Goal: Task Accomplishment & Management: Manage account settings

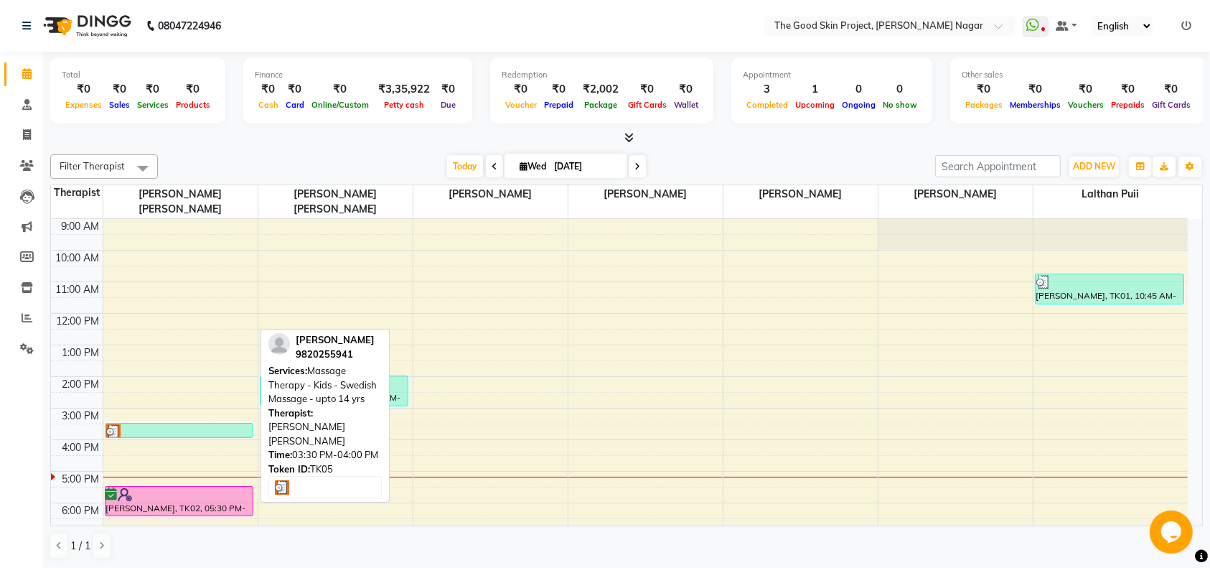
click at [186, 424] on div at bounding box center [179, 431] width 146 height 14
select select "3"
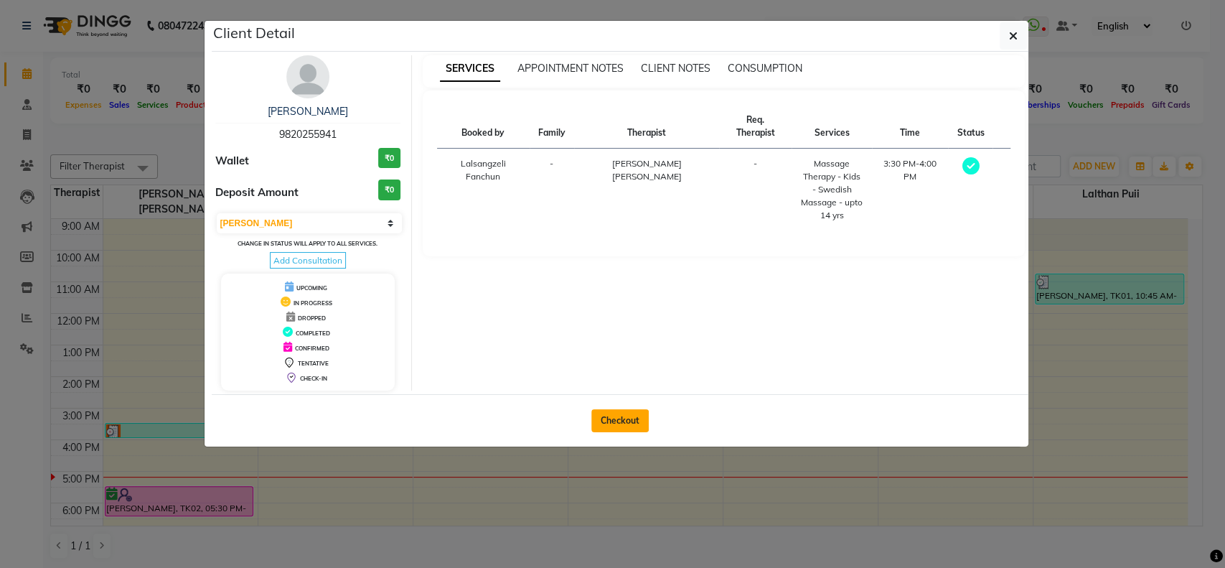
click at [609, 415] on button "Checkout" at bounding box center [619, 420] width 57 height 23
select select "service"
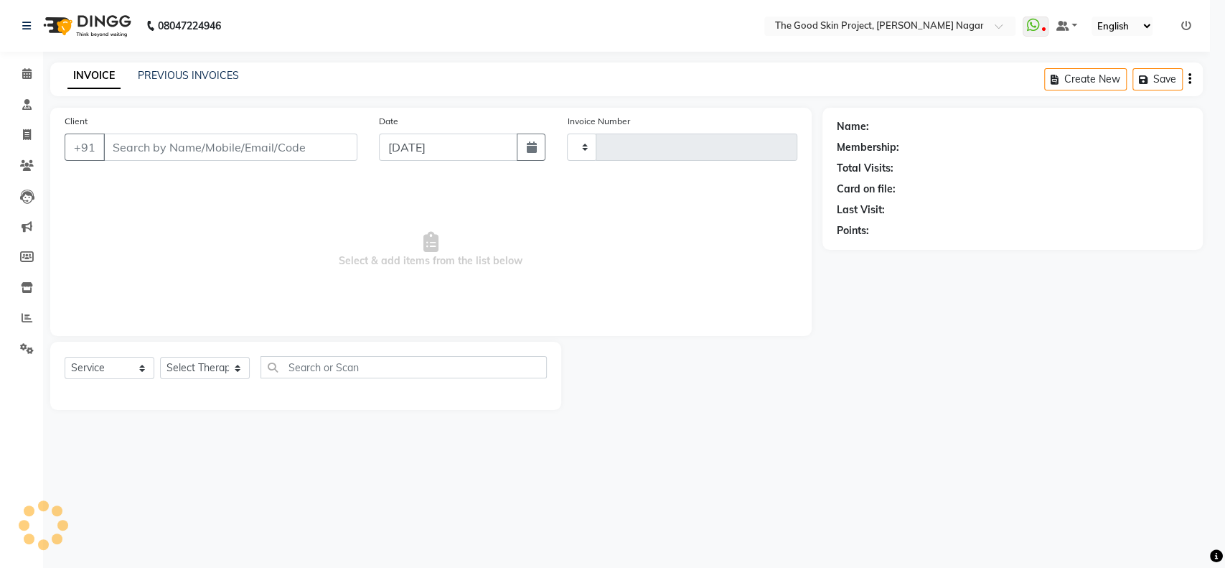
type input "0589"
select select "3005"
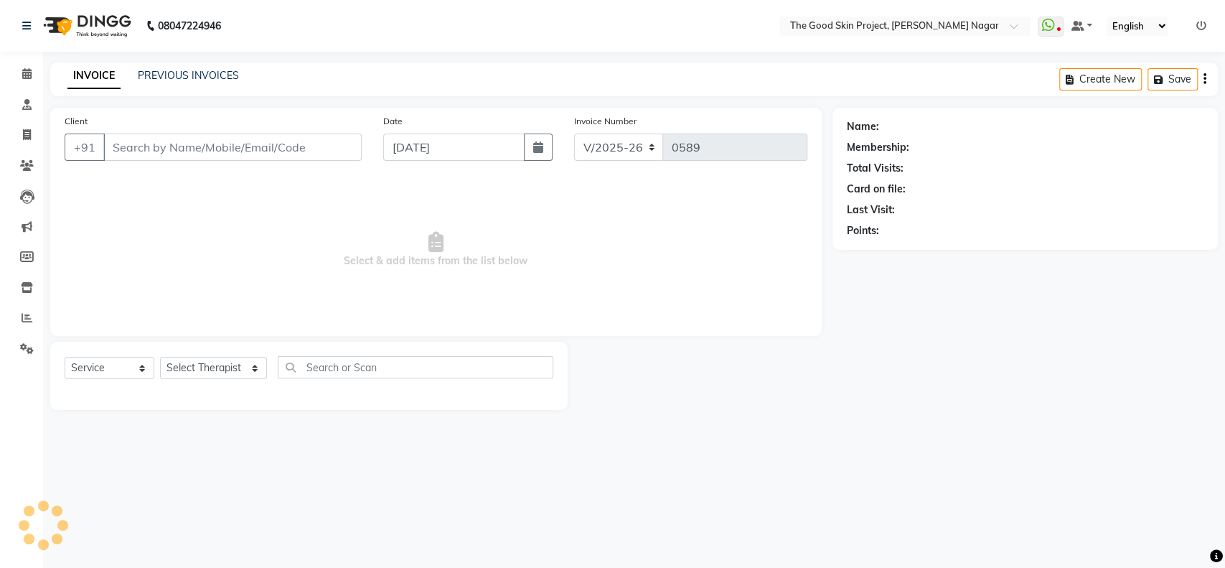
type input "9820255941"
select select "45878"
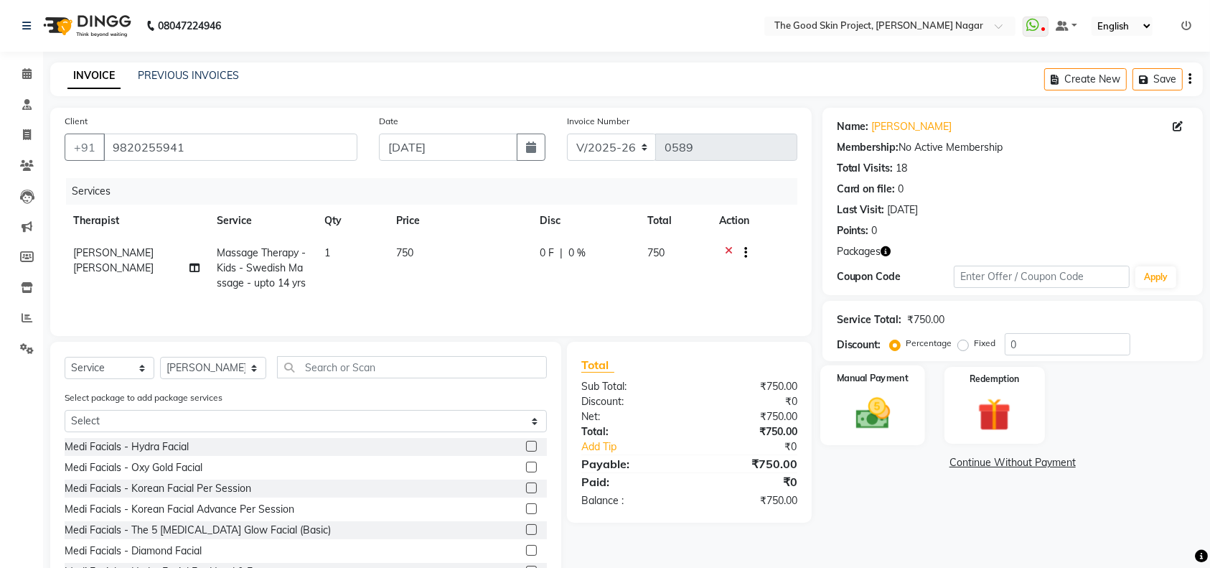
click at [884, 413] on img at bounding box center [873, 412] width 56 height 39
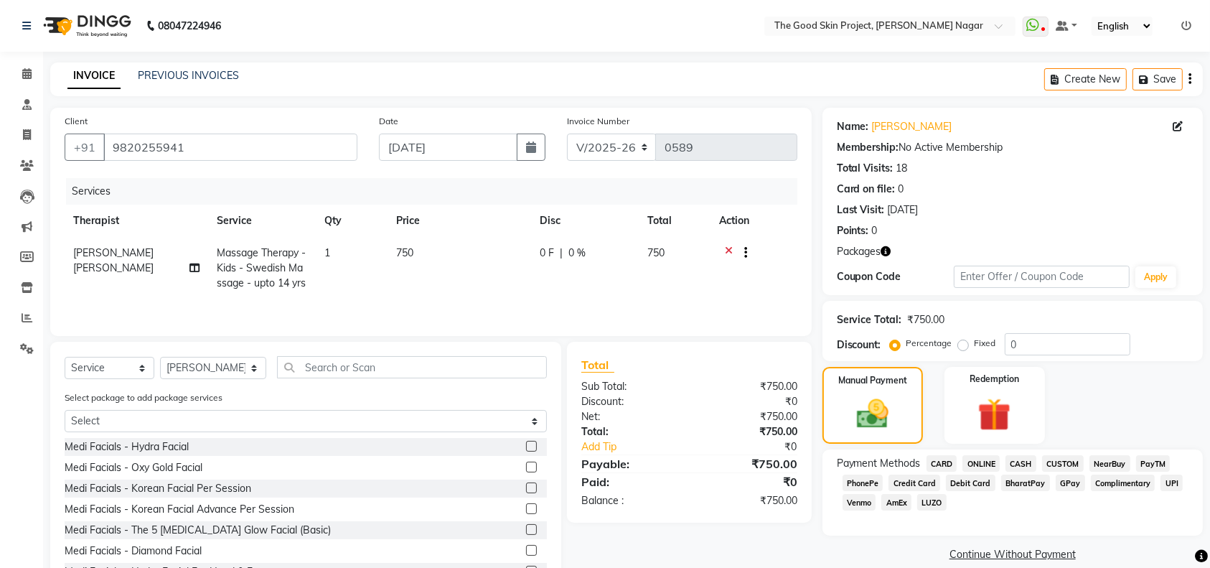
click at [947, 460] on span "CARD" at bounding box center [942, 463] width 31 height 17
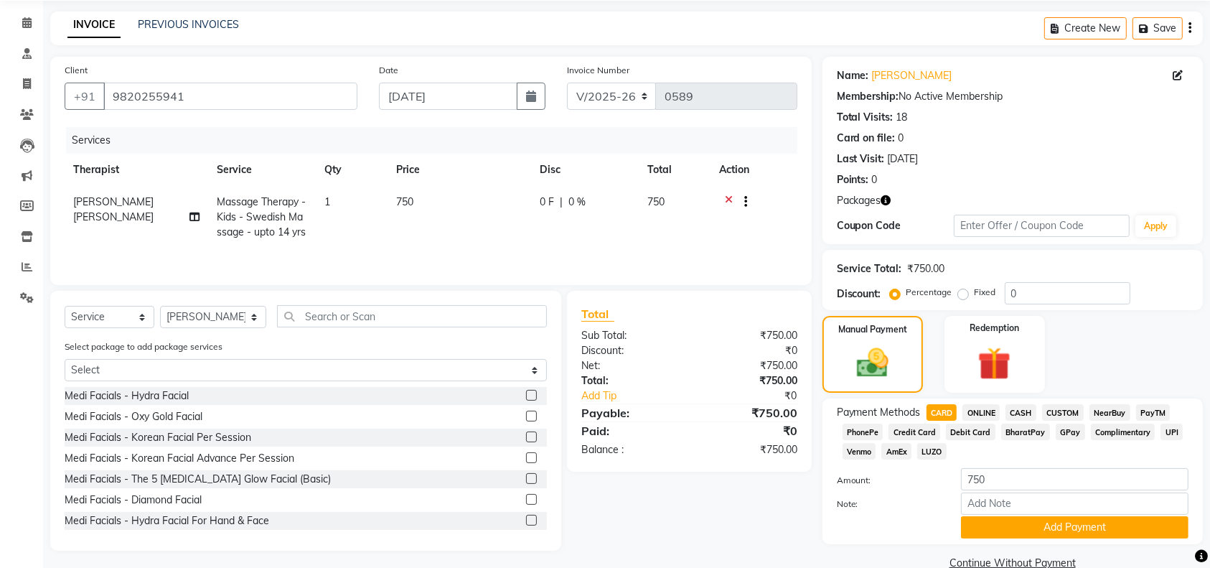
scroll to position [78, 0]
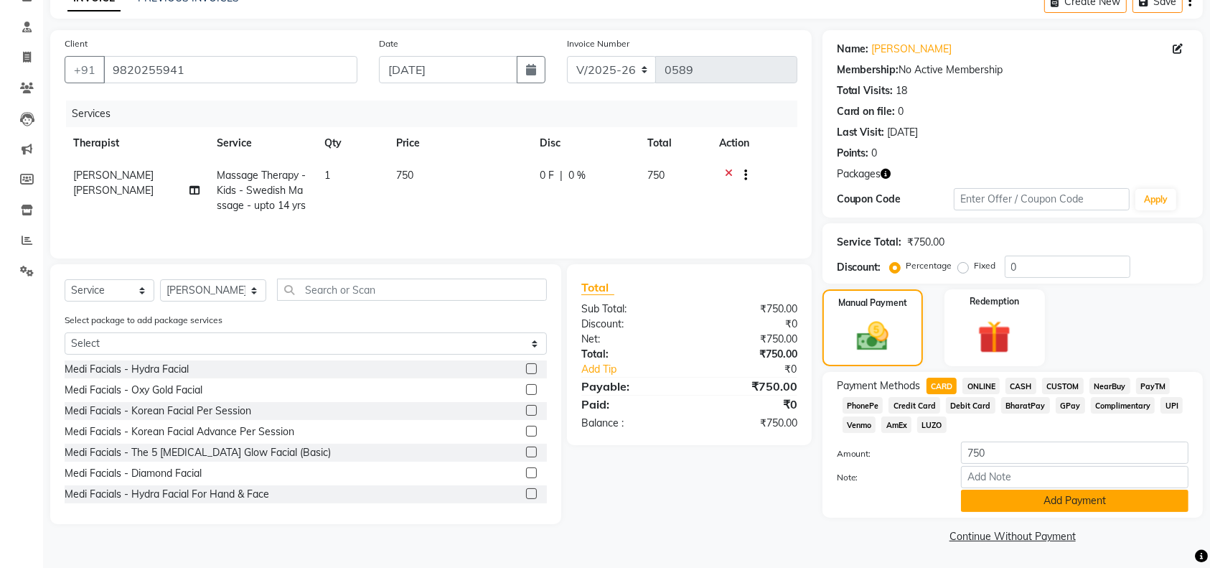
click at [1007, 497] on button "Add Payment" at bounding box center [1075, 501] width 228 height 22
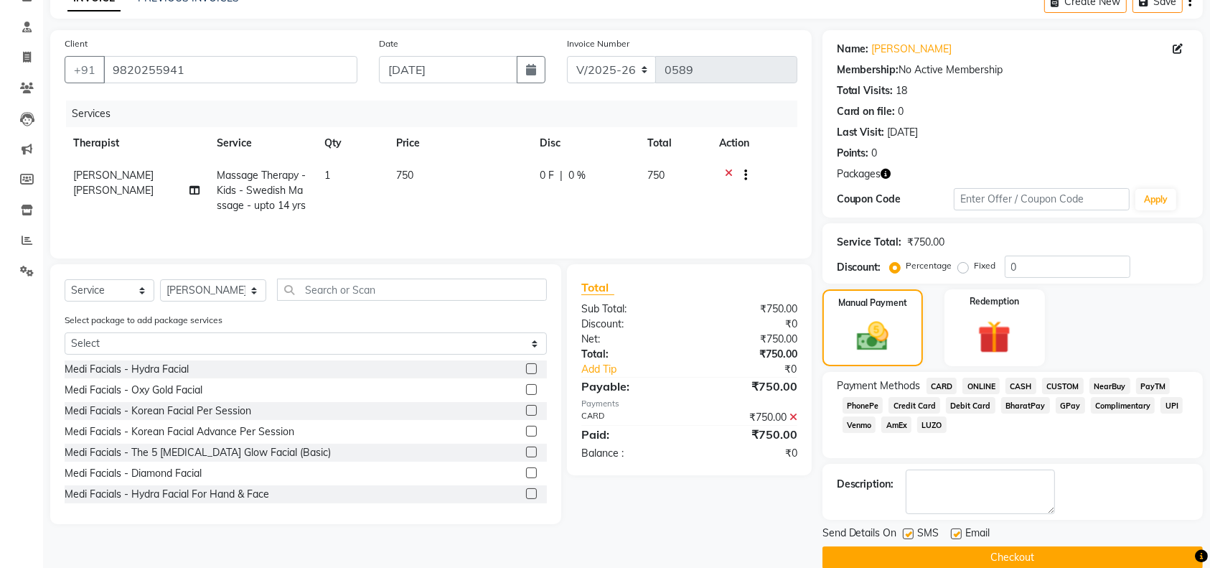
click at [968, 556] on button "Checkout" at bounding box center [1013, 557] width 380 height 22
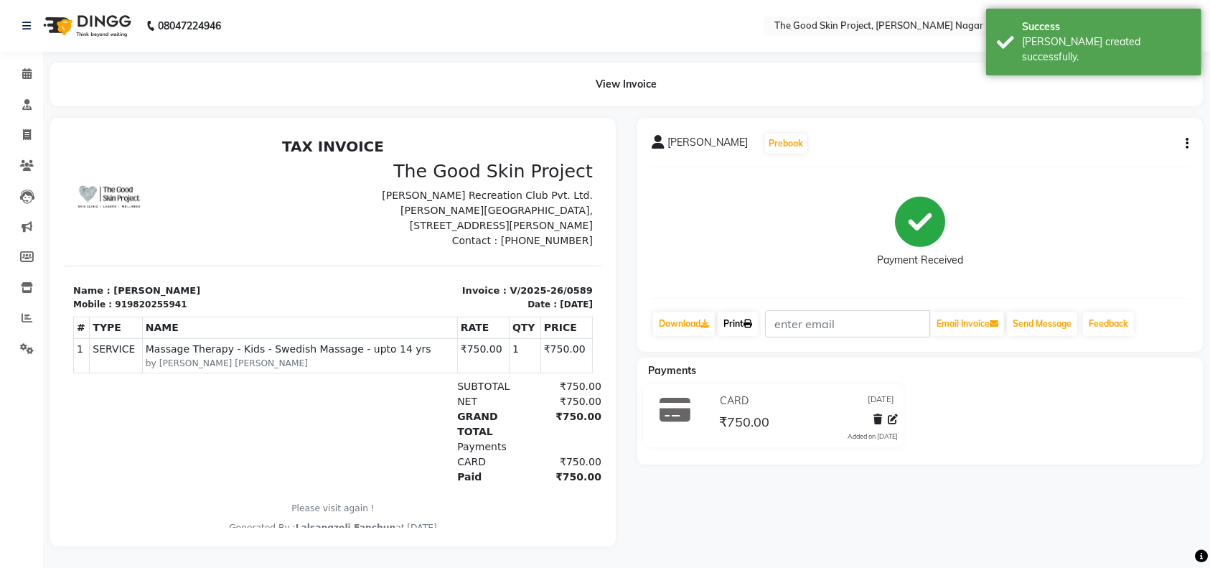
click at [741, 322] on link "Print" at bounding box center [738, 324] width 40 height 24
click at [29, 75] on icon at bounding box center [26, 73] width 9 height 11
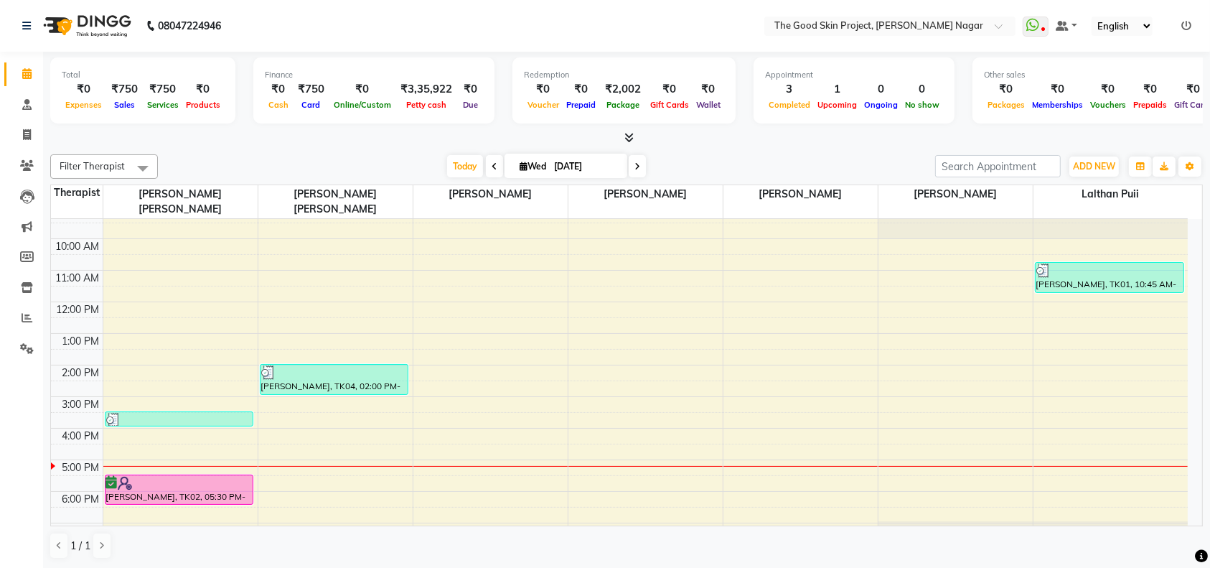
scroll to position [23, 0]
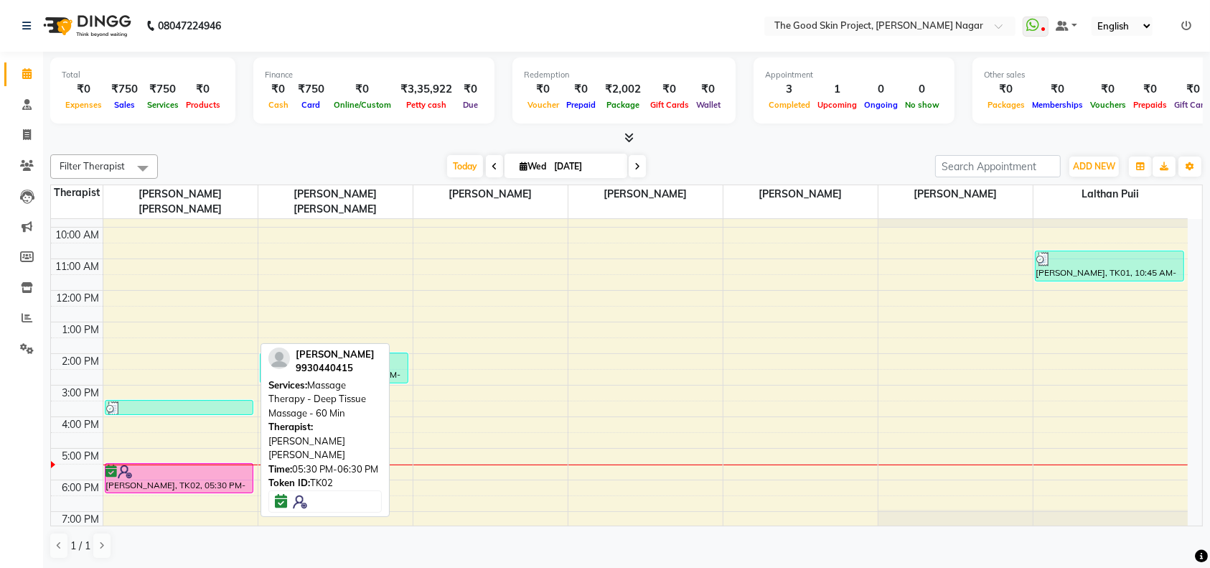
click at [174, 464] on div at bounding box center [179, 471] width 146 height 14
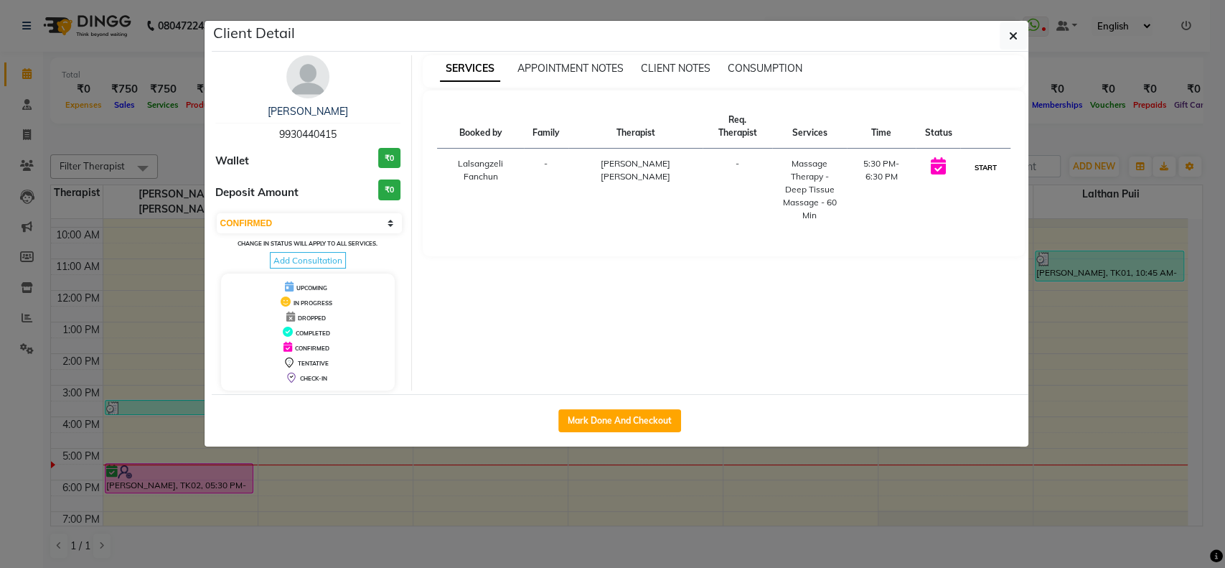
click at [988, 170] on button "START" at bounding box center [984, 168] width 29 height 18
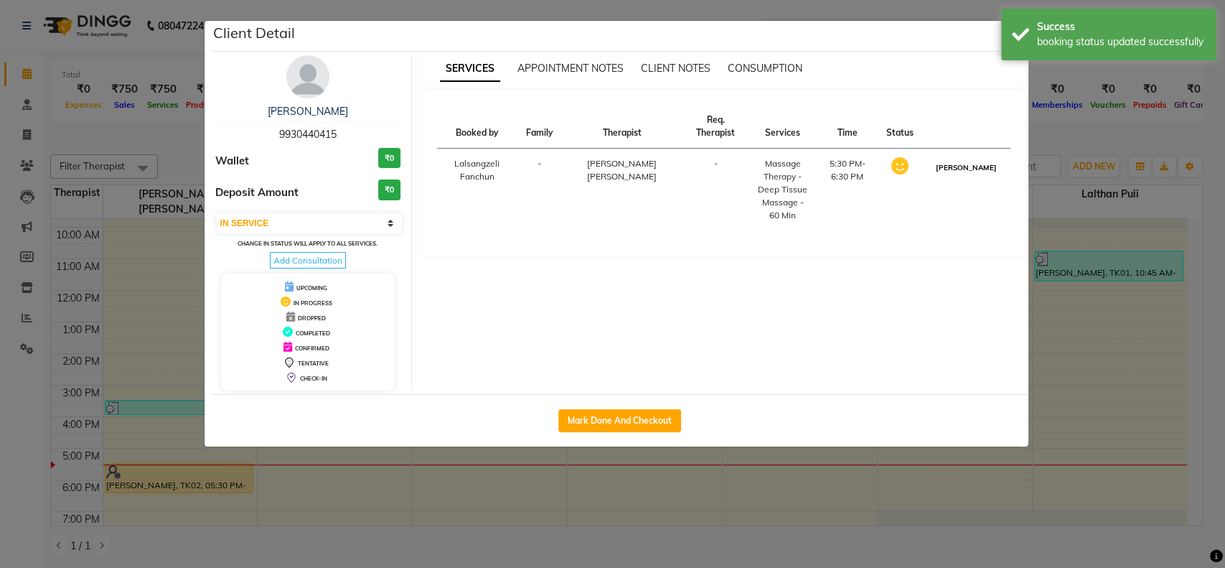
click at [983, 175] on button "[PERSON_NAME]" at bounding box center [966, 168] width 68 height 18
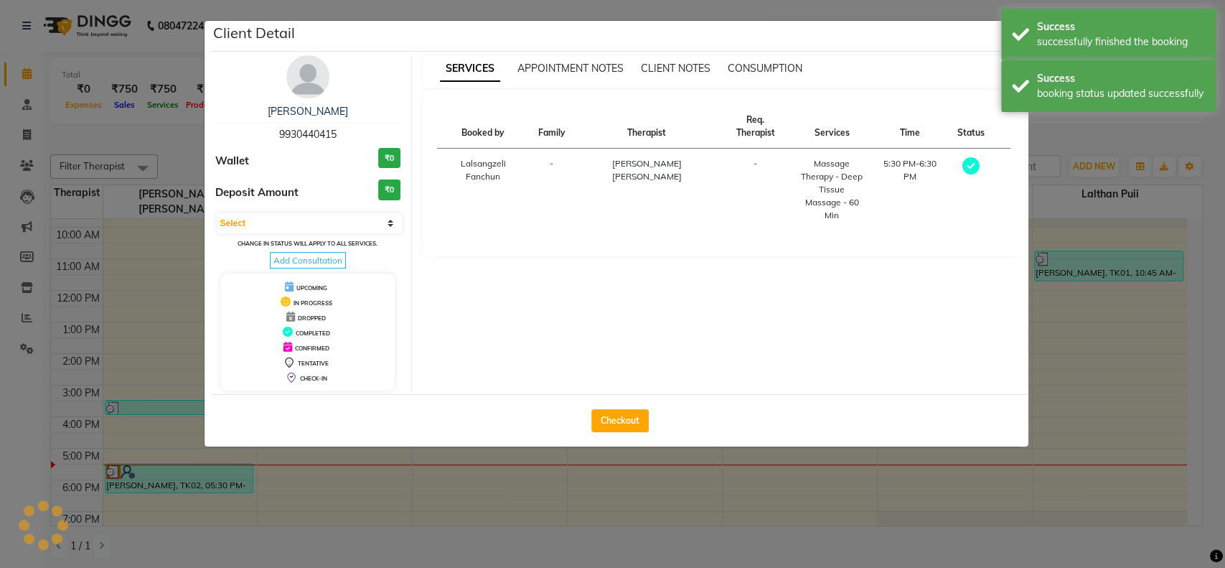
select select "3"
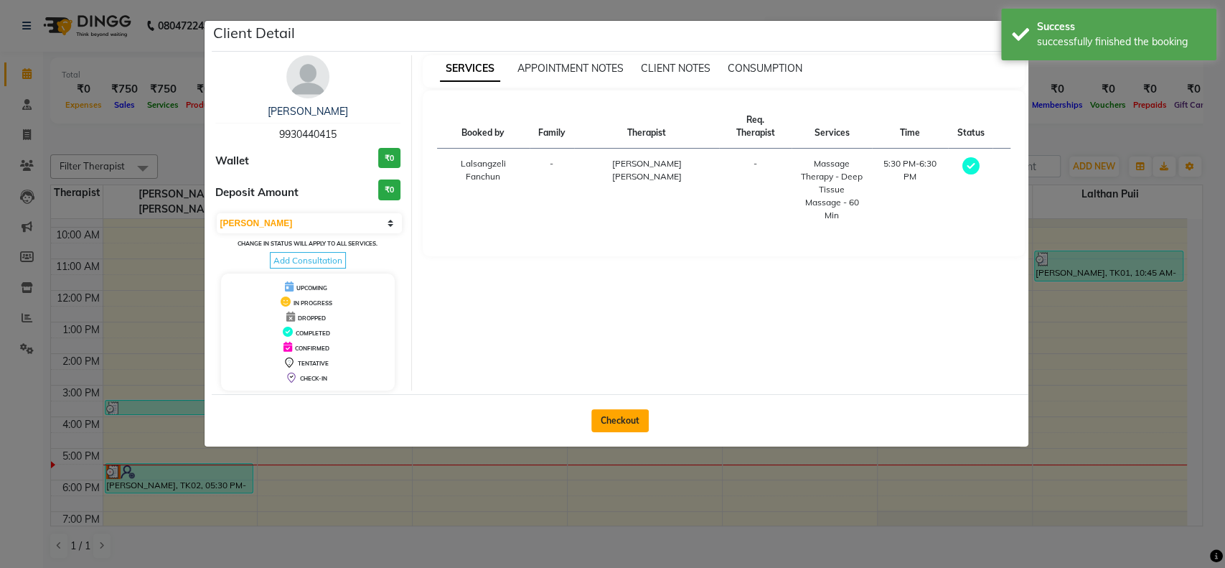
click at [620, 426] on button "Checkout" at bounding box center [619, 420] width 57 height 23
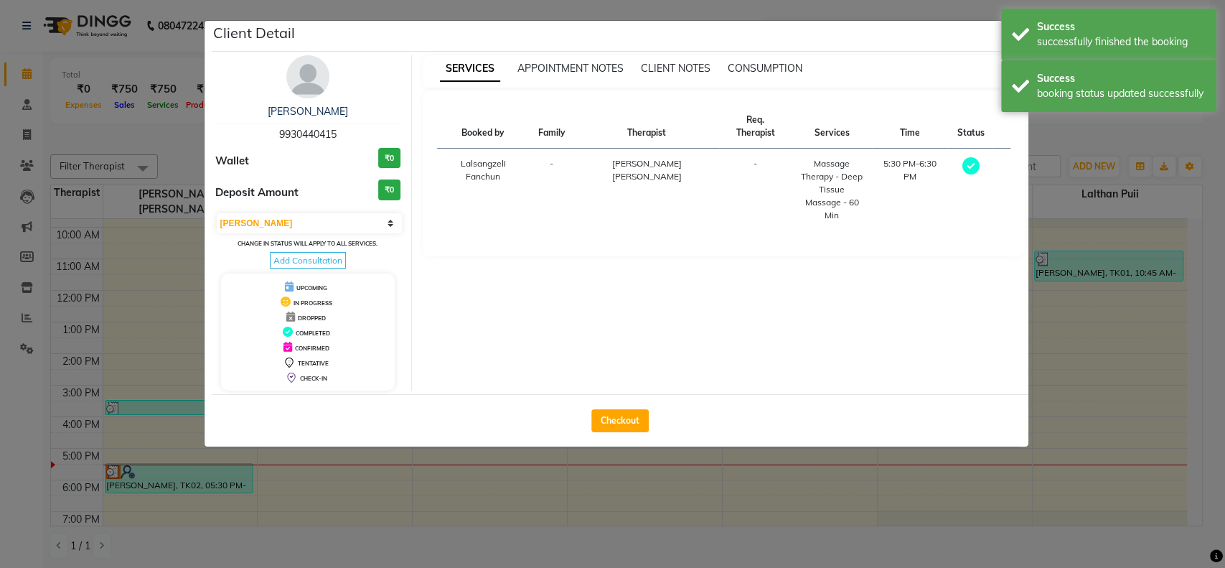
select select "service"
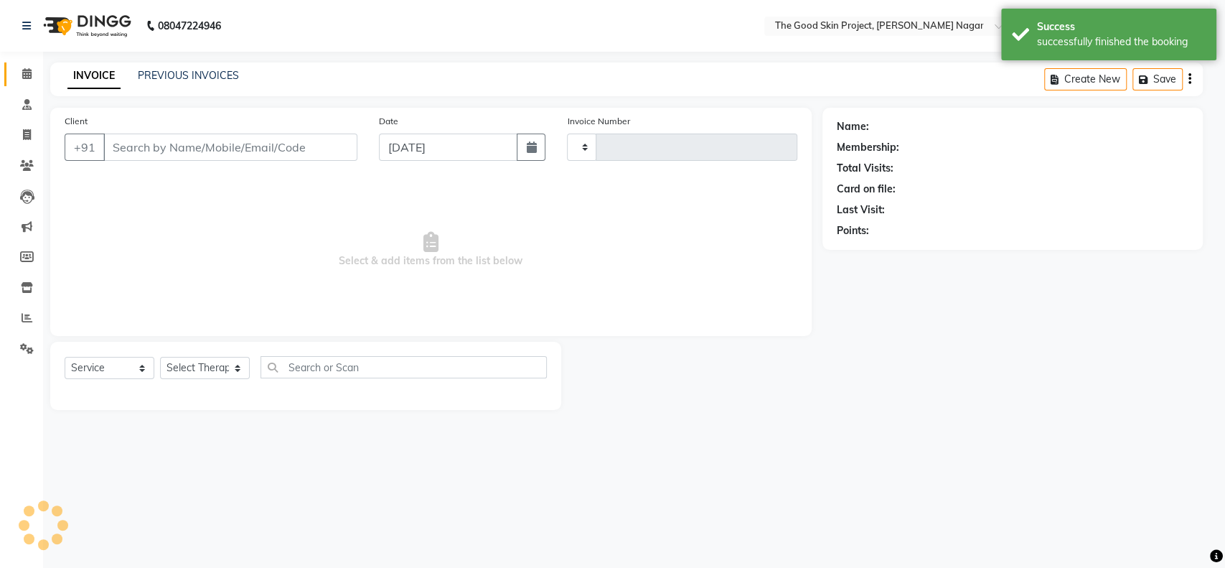
type input "0590"
select select "3005"
type input "9930440415"
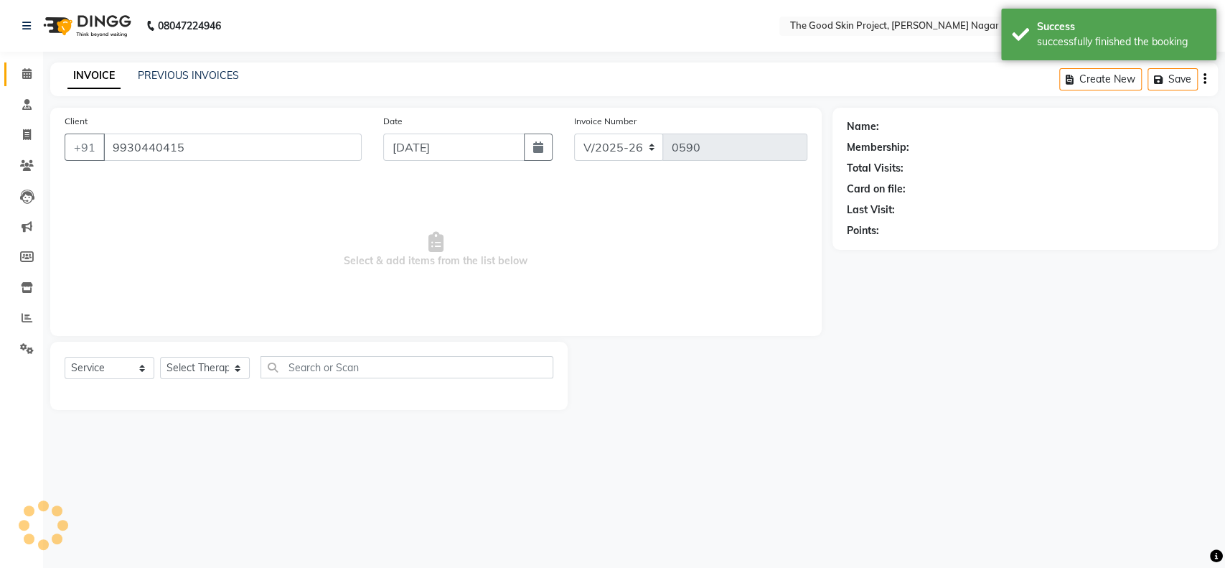
select select "45878"
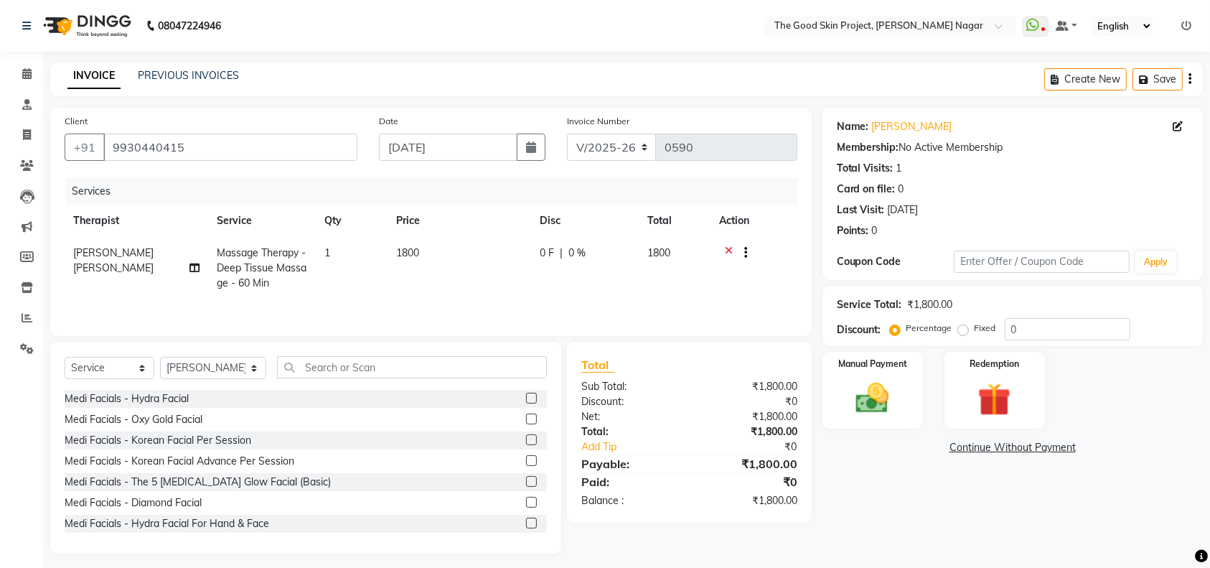
click at [584, 245] on span "0 %" at bounding box center [576, 252] width 17 height 15
select select "45878"
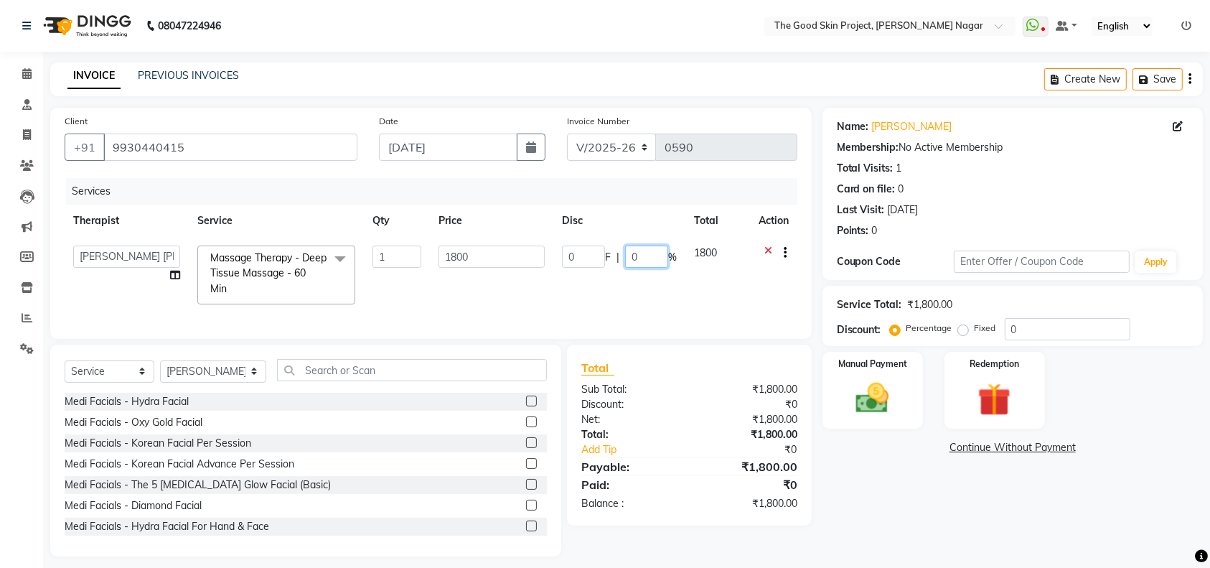
click at [637, 258] on input "0" at bounding box center [646, 256] width 43 height 22
type input "10"
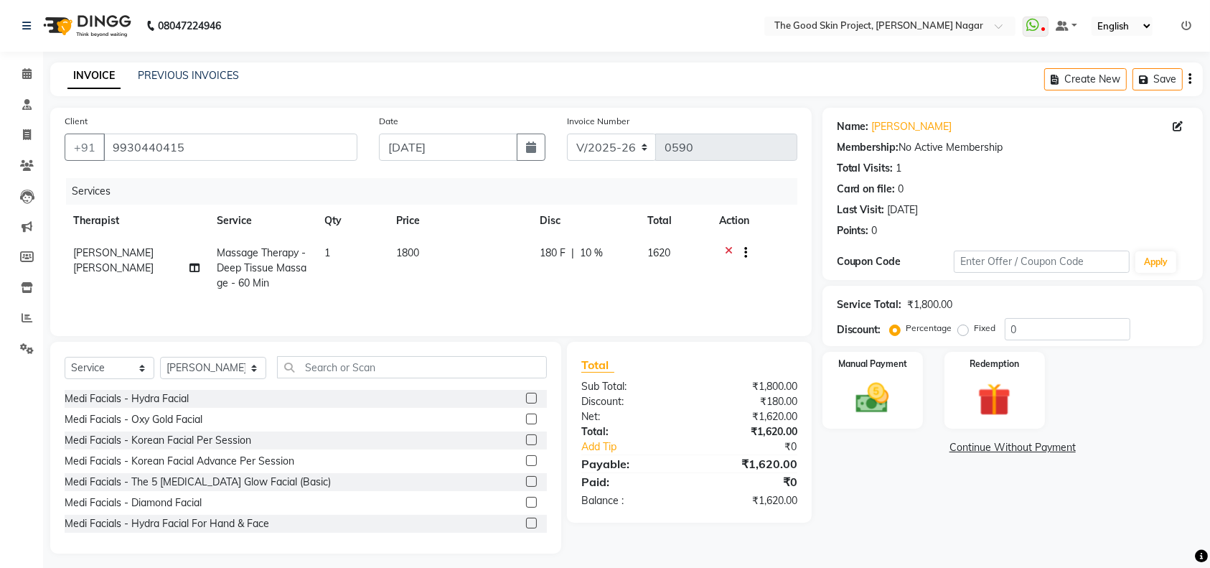
click at [650, 296] on tr "[PERSON_NAME] [PERSON_NAME] Massage Therapy - Deep Tissue Massage - 60 Min 1 18…" at bounding box center [431, 268] width 733 height 62
click at [884, 393] on img at bounding box center [873, 397] width 56 height 39
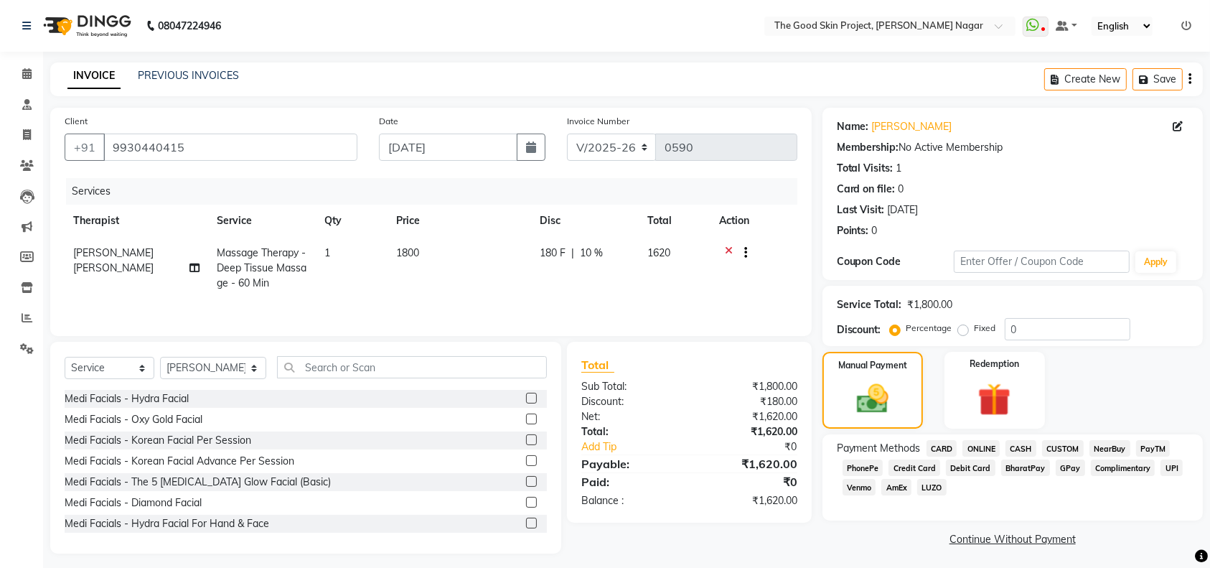
click at [947, 447] on span "CARD" at bounding box center [942, 448] width 31 height 17
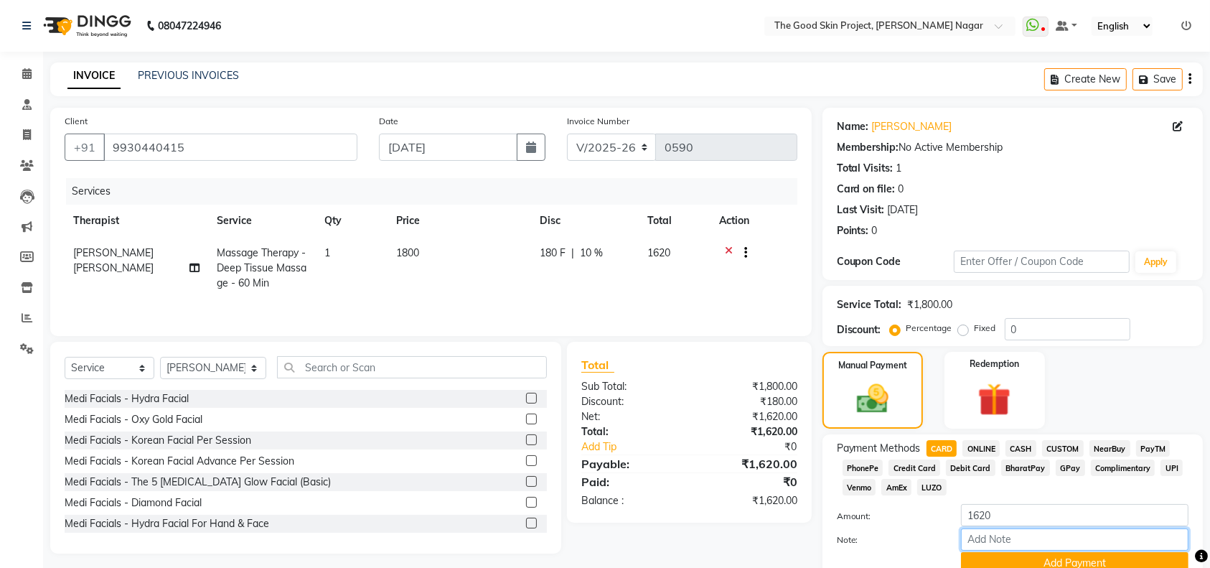
click at [998, 537] on input "Note:" at bounding box center [1075, 539] width 228 height 22
type input "10% Discount, Club Member"
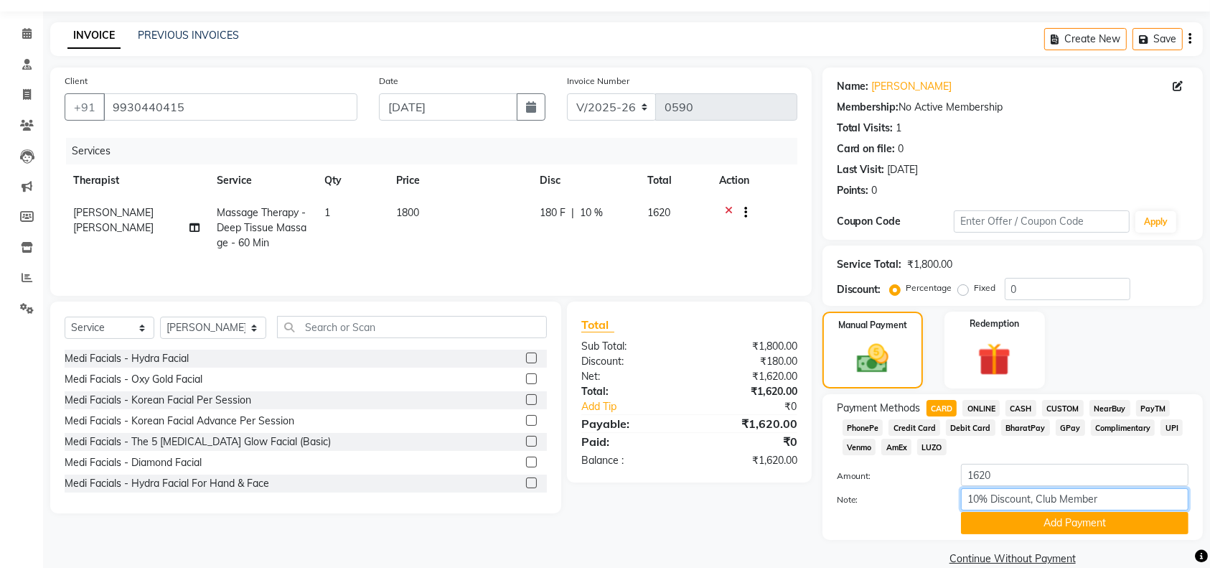
scroll to position [63, 0]
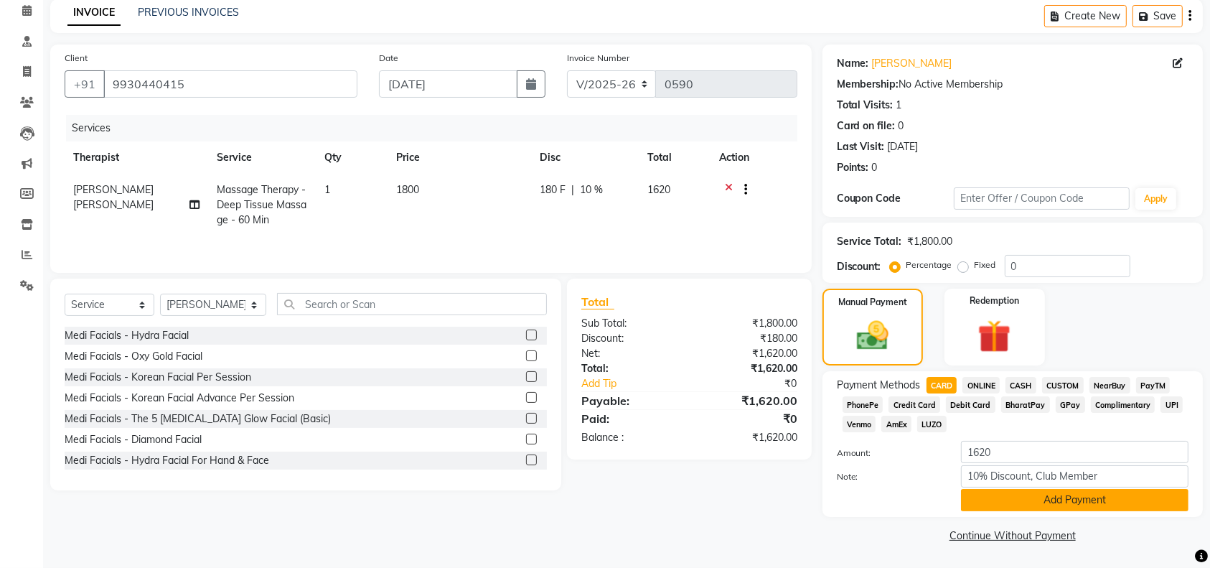
click at [1064, 497] on button "Add Payment" at bounding box center [1075, 500] width 228 height 22
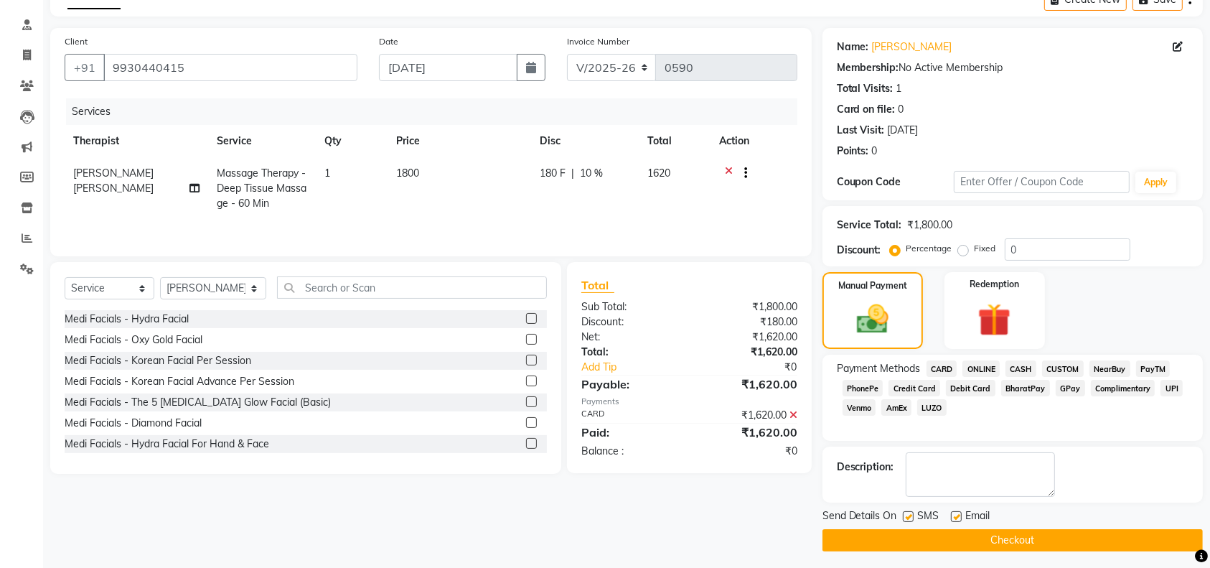
scroll to position [84, 0]
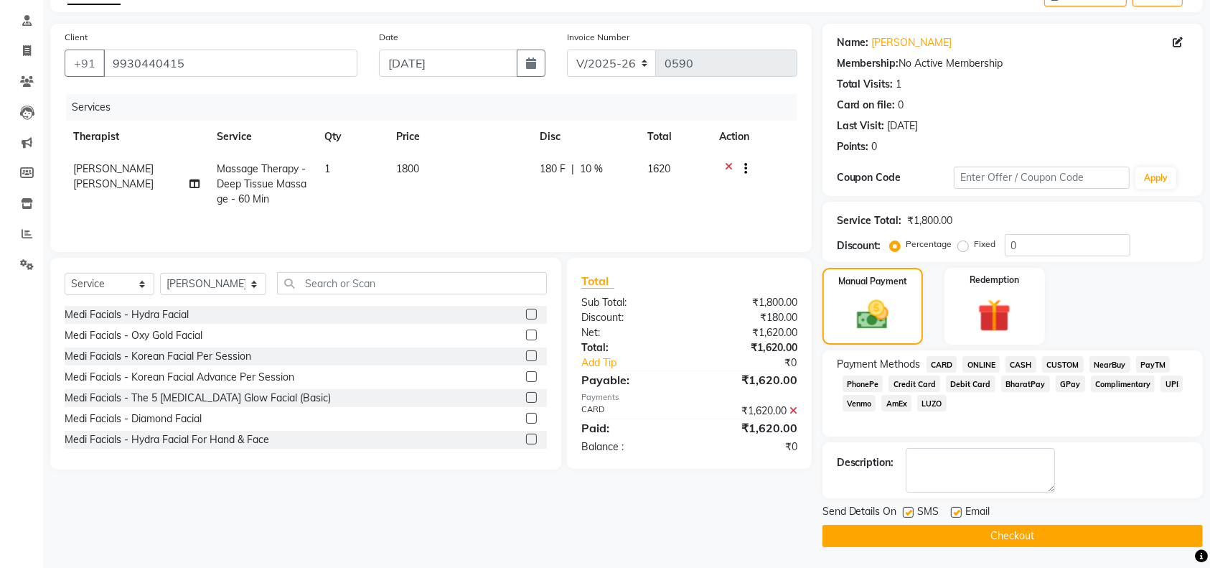
click at [982, 535] on button "Checkout" at bounding box center [1013, 536] width 380 height 22
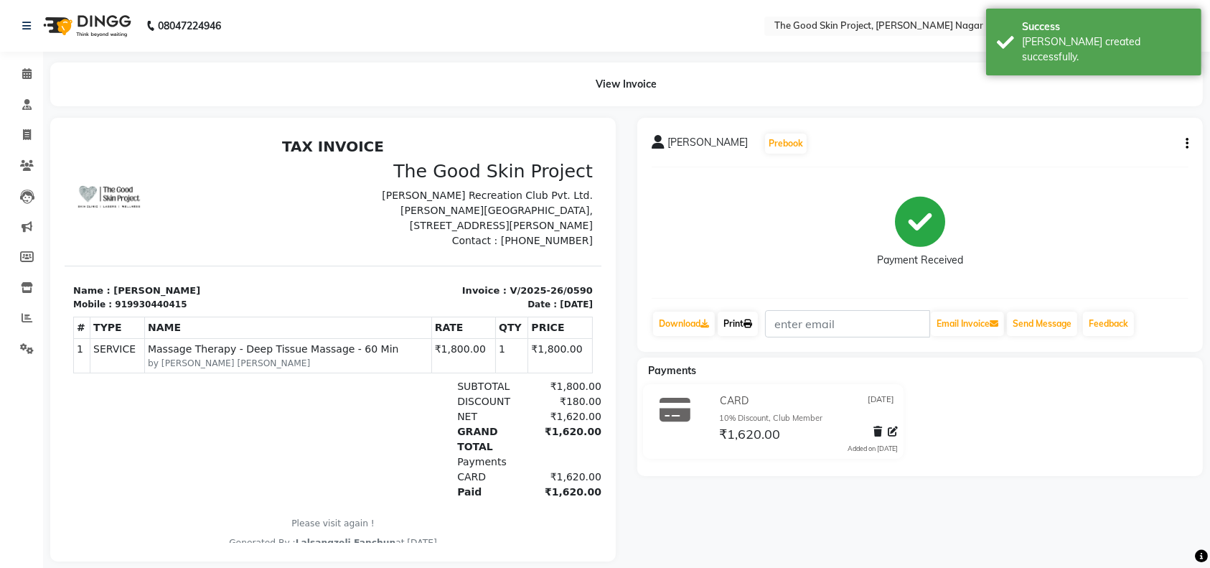
click at [741, 323] on link "Print" at bounding box center [738, 324] width 40 height 24
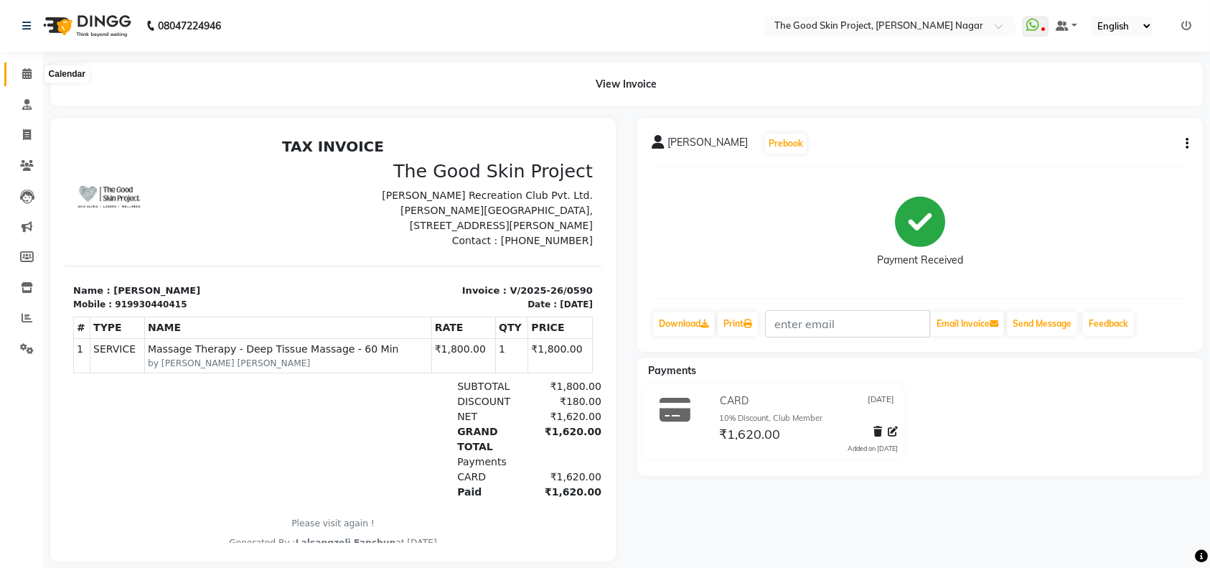
click at [30, 68] on icon at bounding box center [26, 73] width 9 height 11
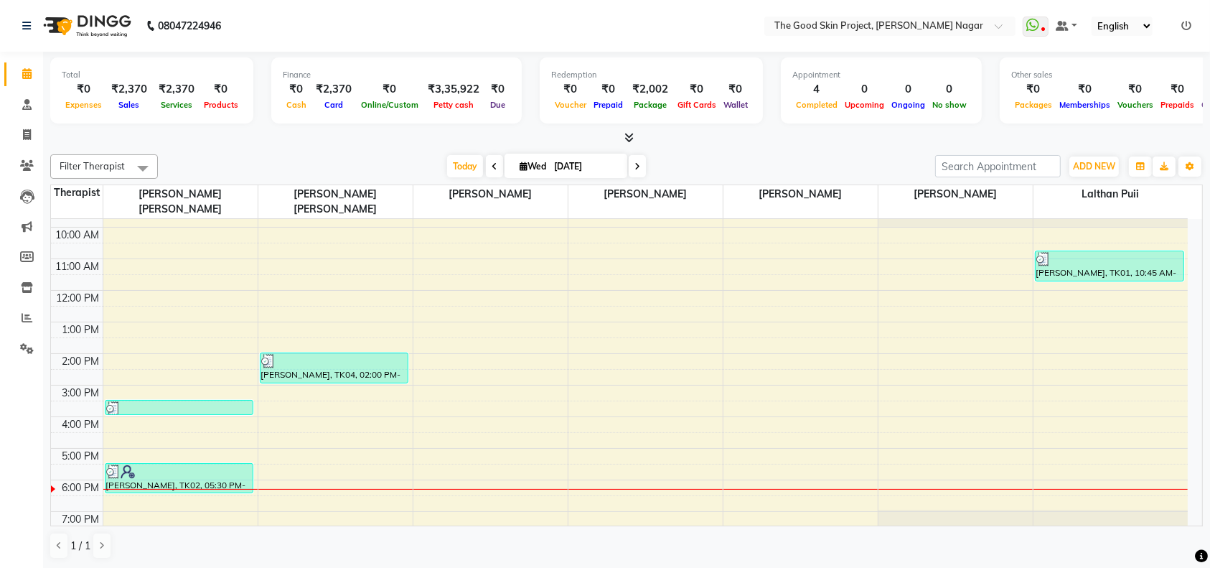
click at [602, 165] on input "[DATE]" at bounding box center [586, 167] width 72 height 22
select select "9"
select select "2025"
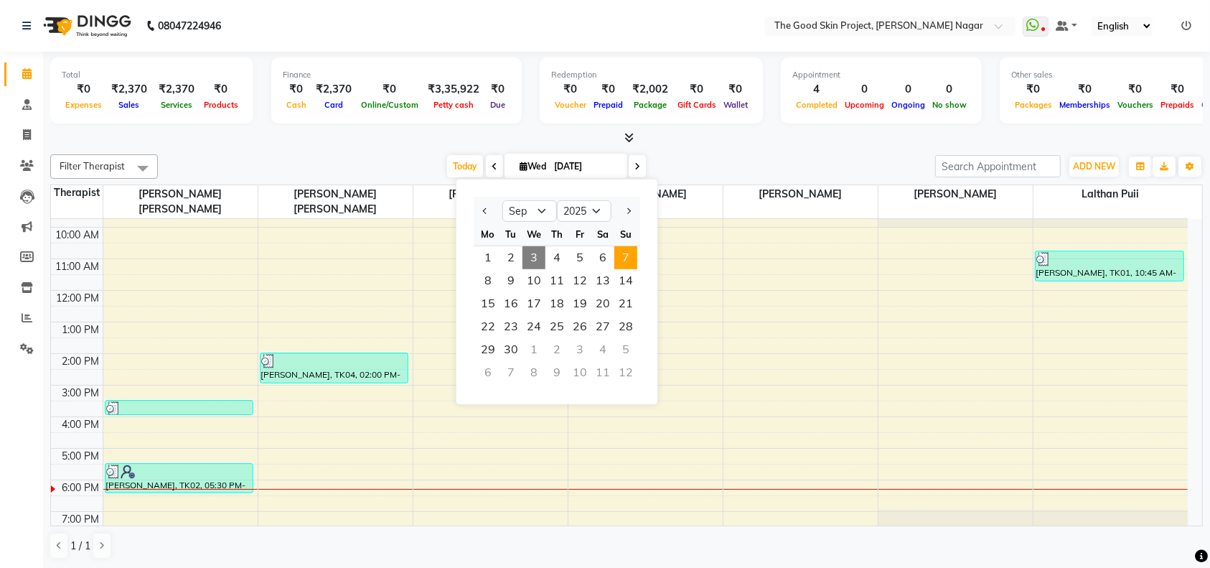
click at [632, 258] on span "7" at bounding box center [625, 257] width 23 height 23
type input "[DATE]"
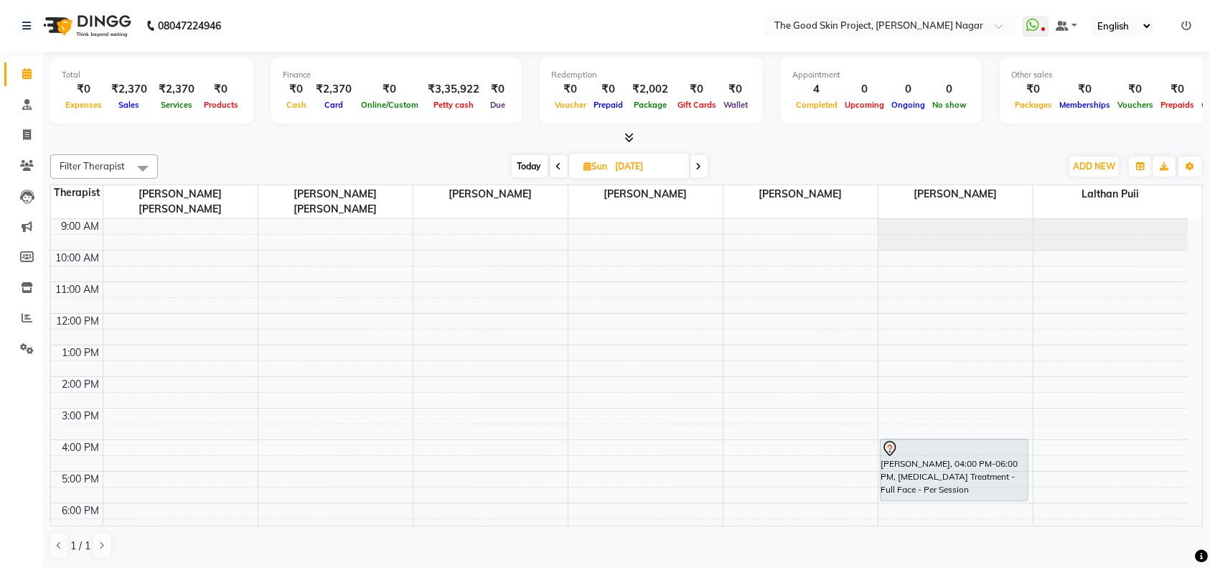
click at [155, 260] on div "9:00 AM 10:00 AM 11:00 AM 12:00 PM 1:00 PM 2:00 PM 3:00 PM 4:00 PM 5:00 PM 6:00…" at bounding box center [619, 392] width 1137 height 347
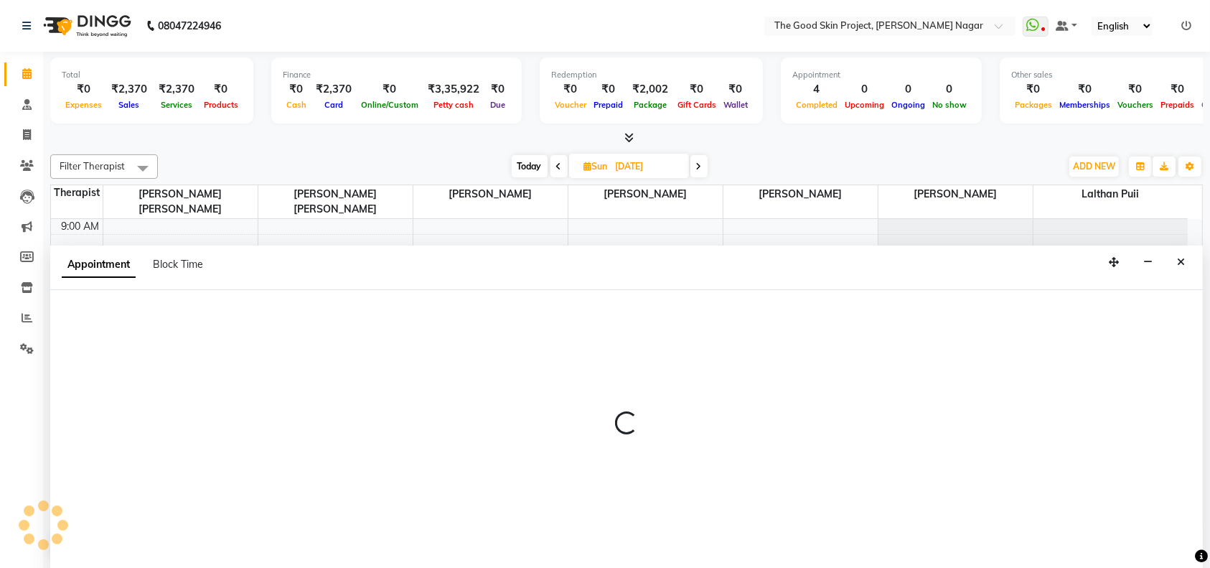
select select "45878"
select select "tentative"
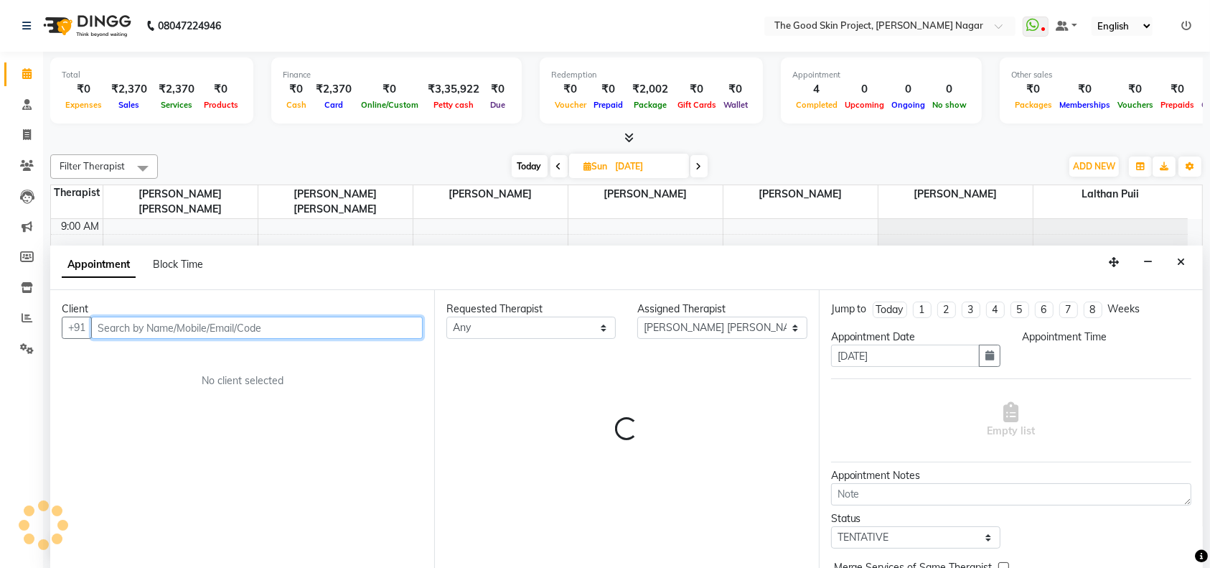
select select "630"
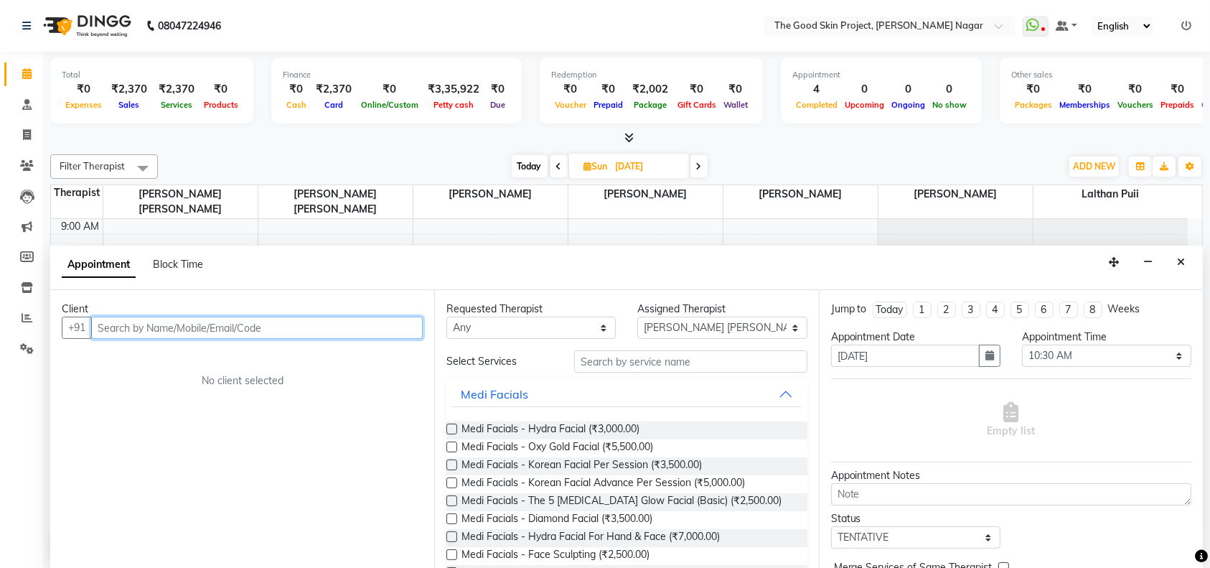
click at [215, 326] on input "text" at bounding box center [257, 328] width 332 height 22
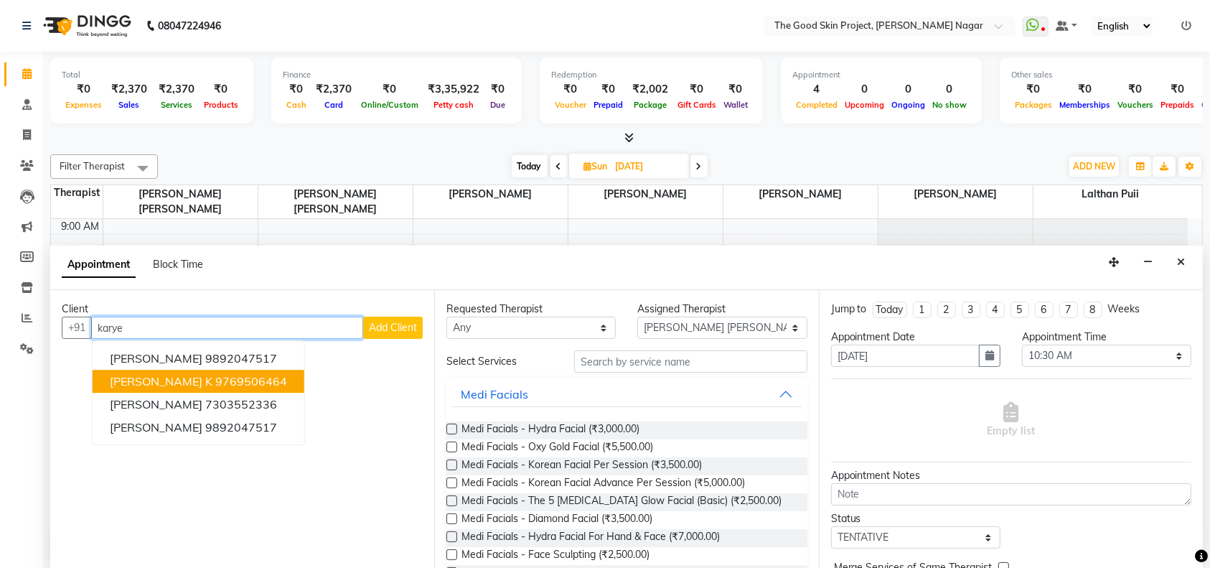
click at [233, 383] on ngb-highlight "9769506464" at bounding box center [251, 382] width 72 height 14
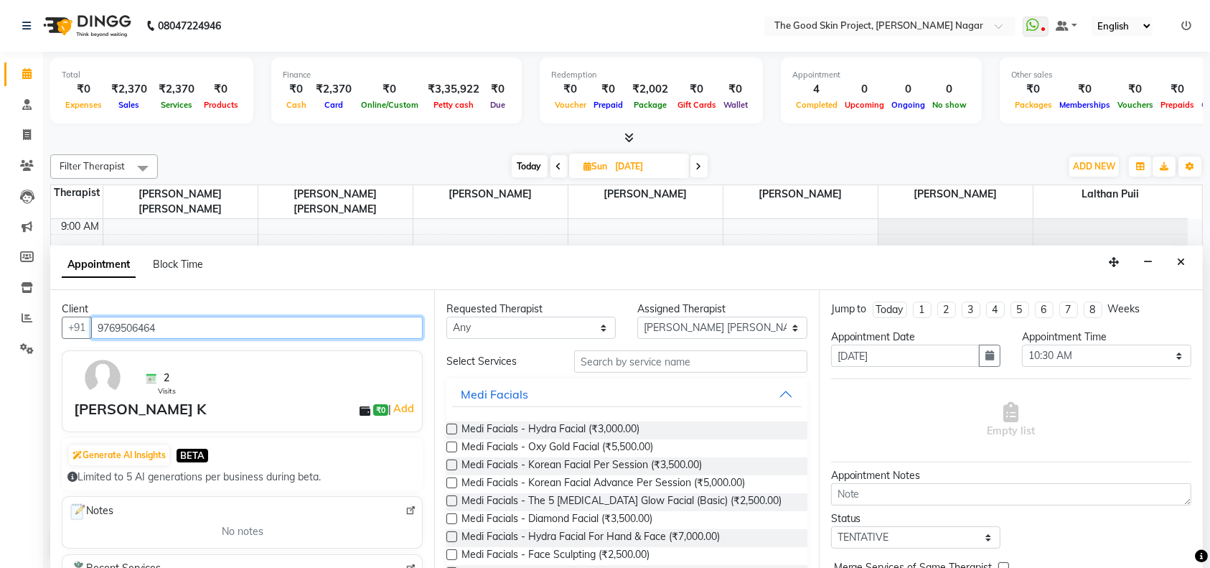
type input "9769506464"
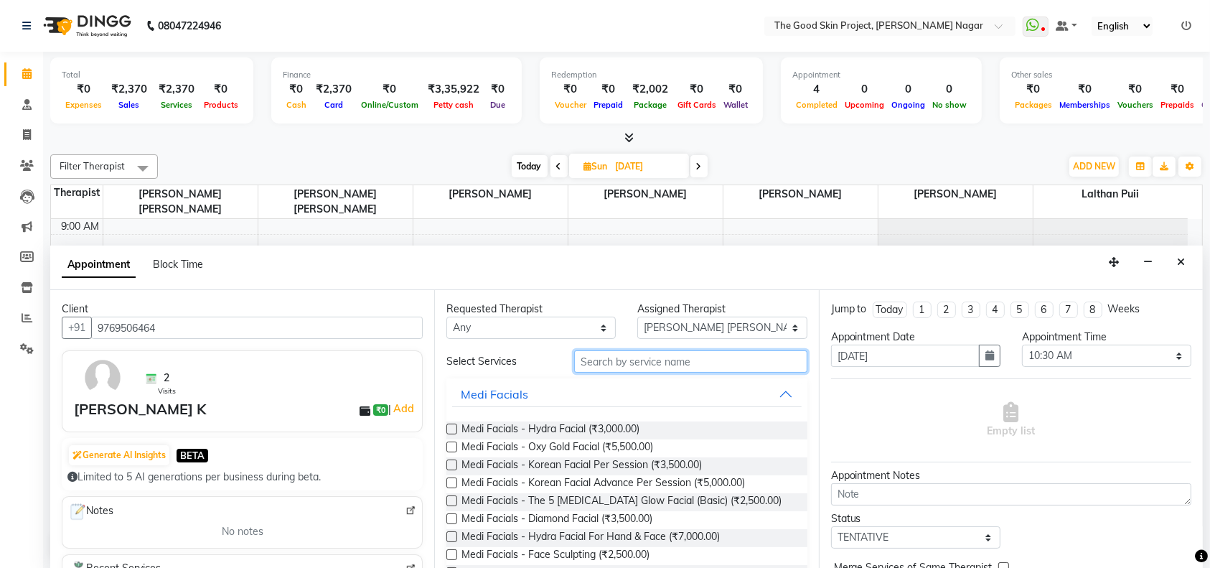
click at [642, 365] on input "text" at bounding box center [690, 361] width 233 height 22
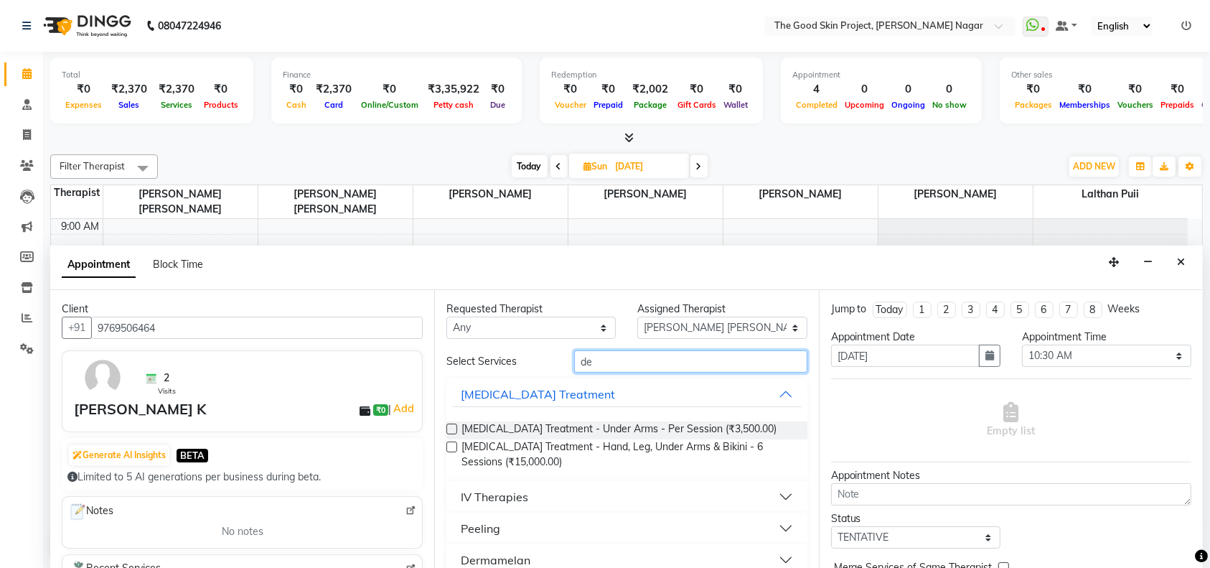
type input "d"
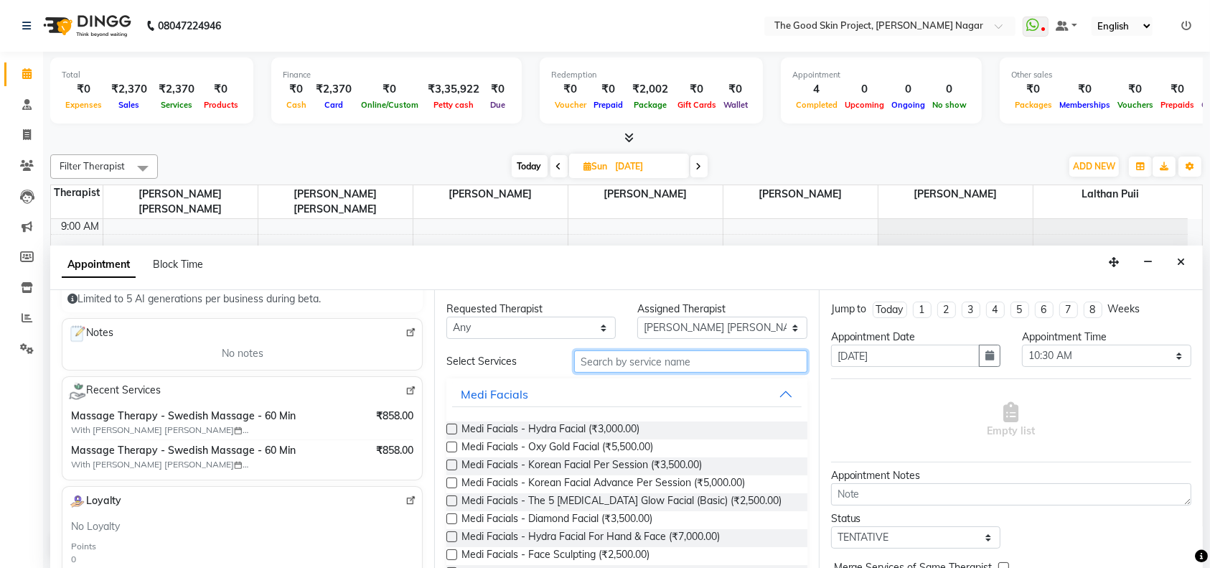
scroll to position [191, 0]
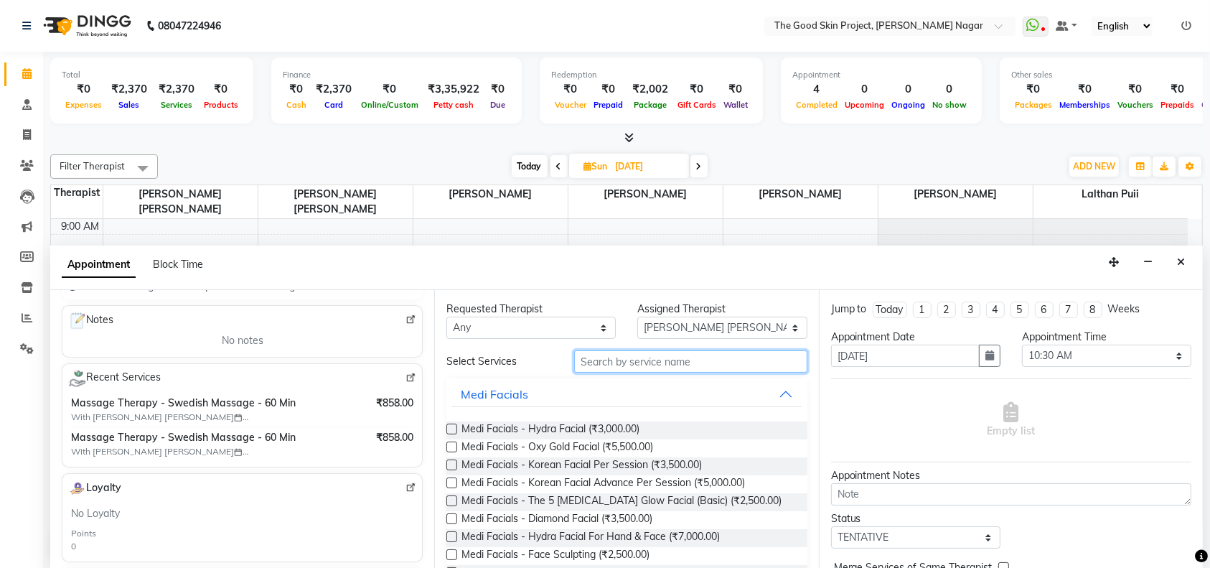
click at [614, 362] on input "text" at bounding box center [690, 361] width 233 height 22
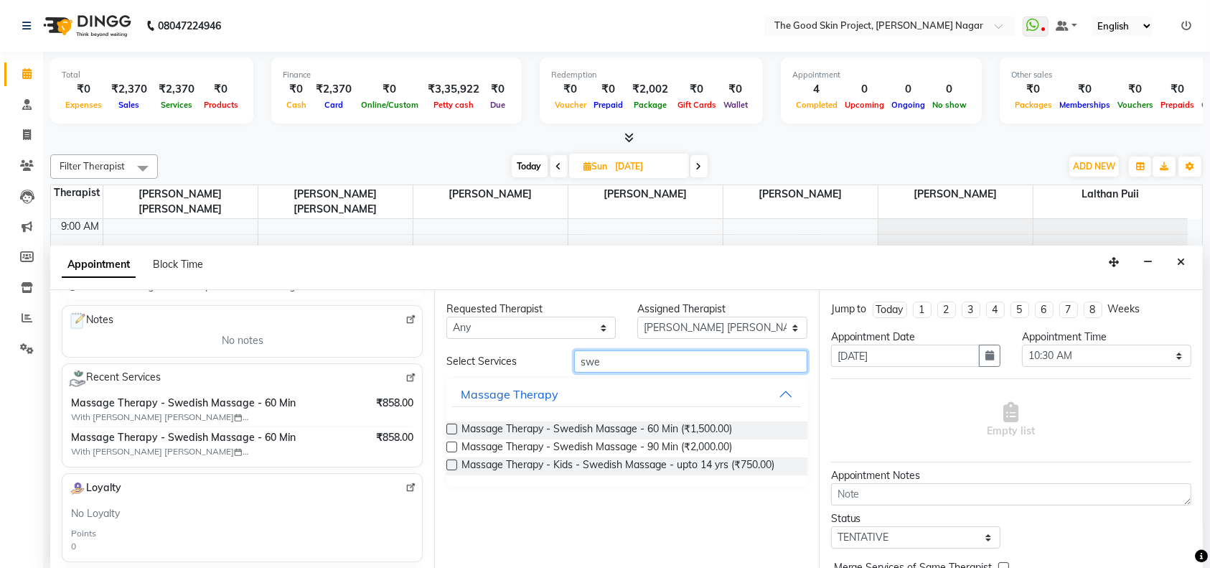
type input "swe"
click at [455, 426] on label at bounding box center [451, 428] width 11 height 11
click at [455, 426] on input "checkbox" at bounding box center [450, 430] width 9 height 9
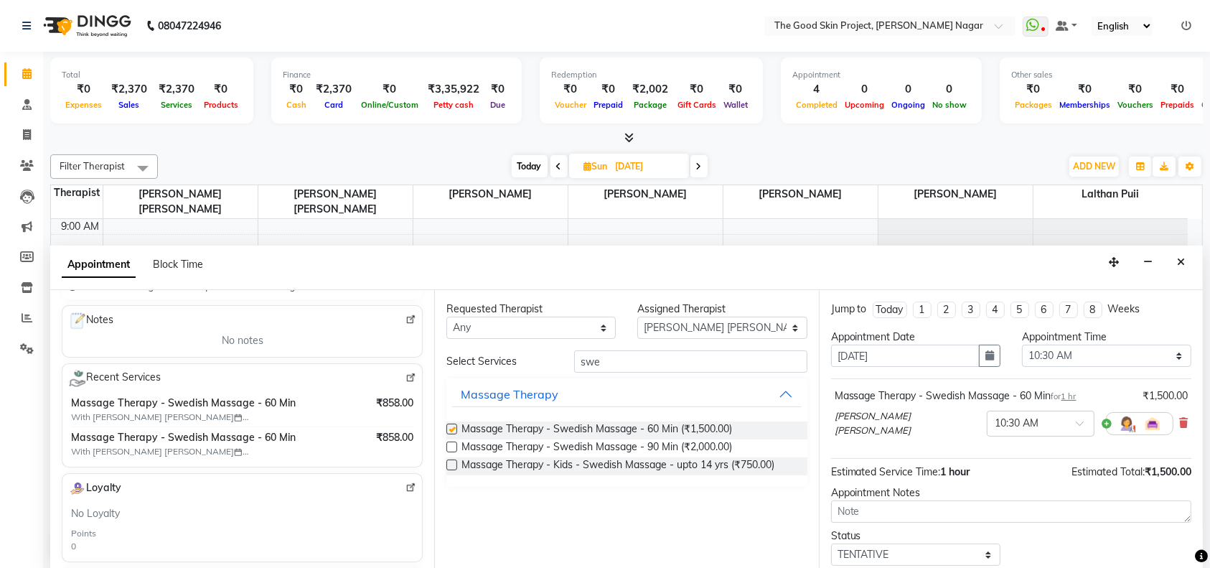
checkbox input "false"
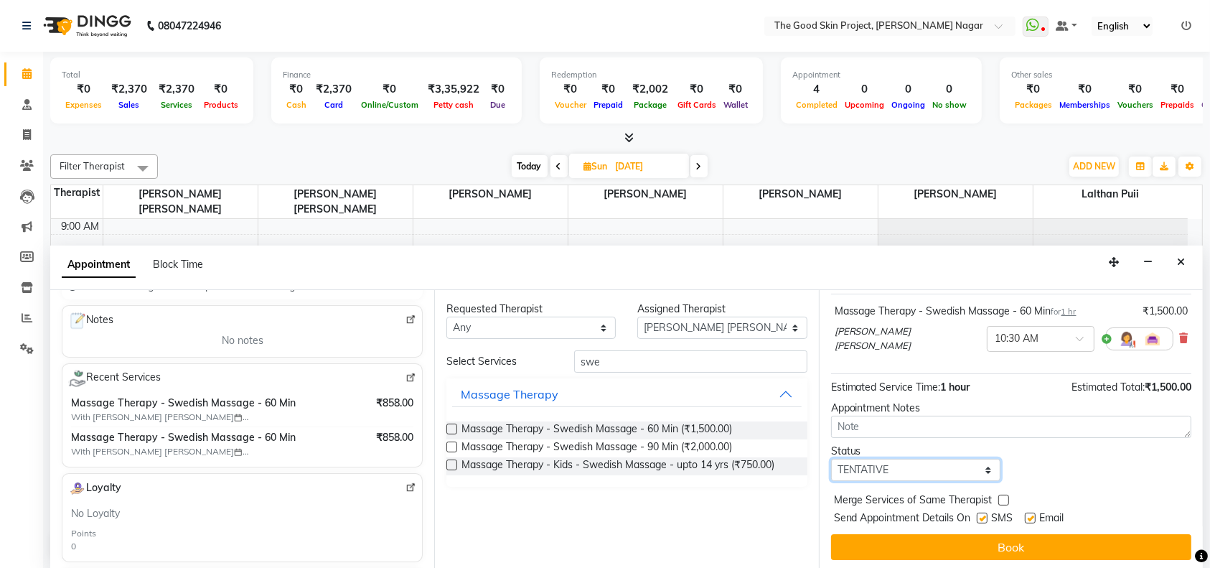
click at [983, 468] on select "Select TENTATIVE CONFIRM UPCOMING" at bounding box center [915, 470] width 169 height 22
select select "confirm booking"
click at [831, 459] on select "Select TENTATIVE CONFIRM UPCOMING" at bounding box center [915, 470] width 169 height 22
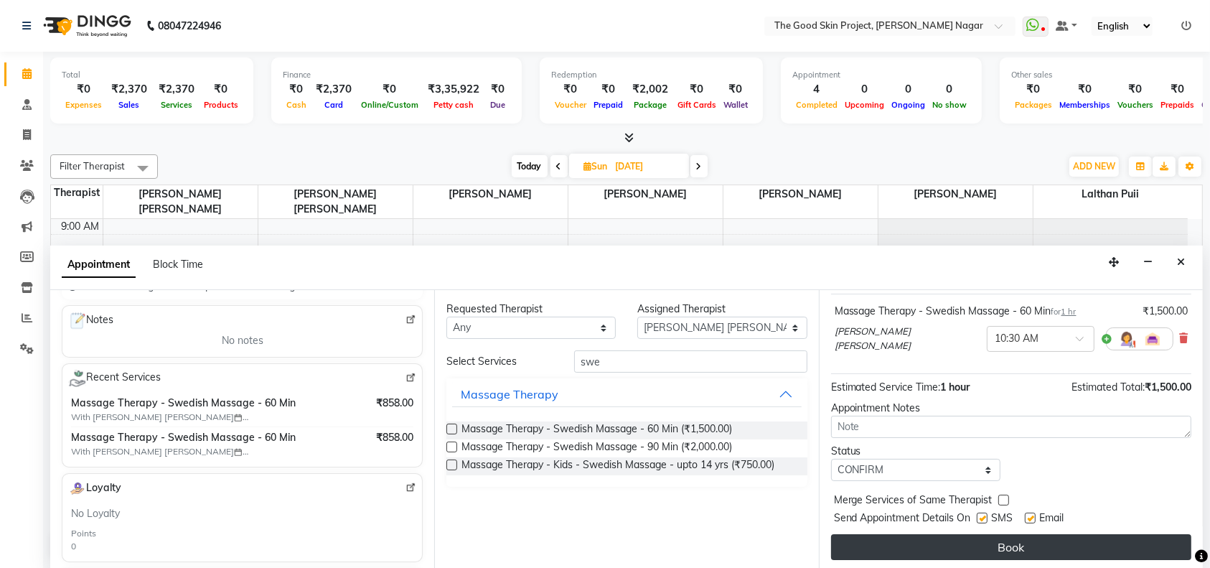
click at [981, 538] on button "Book" at bounding box center [1011, 547] width 360 height 26
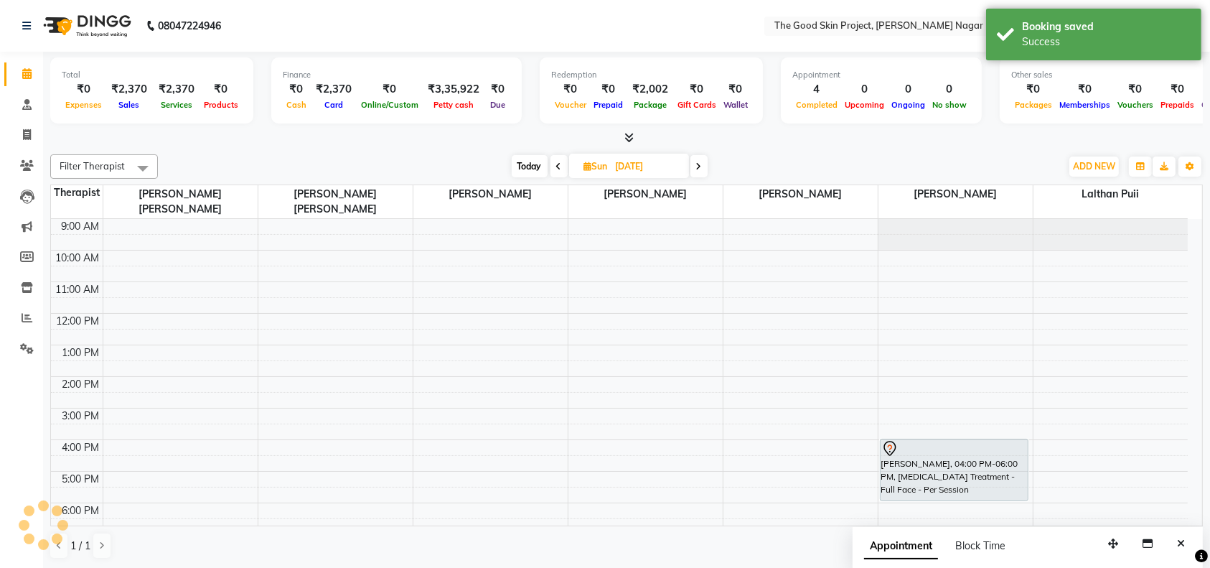
scroll to position [0, 0]
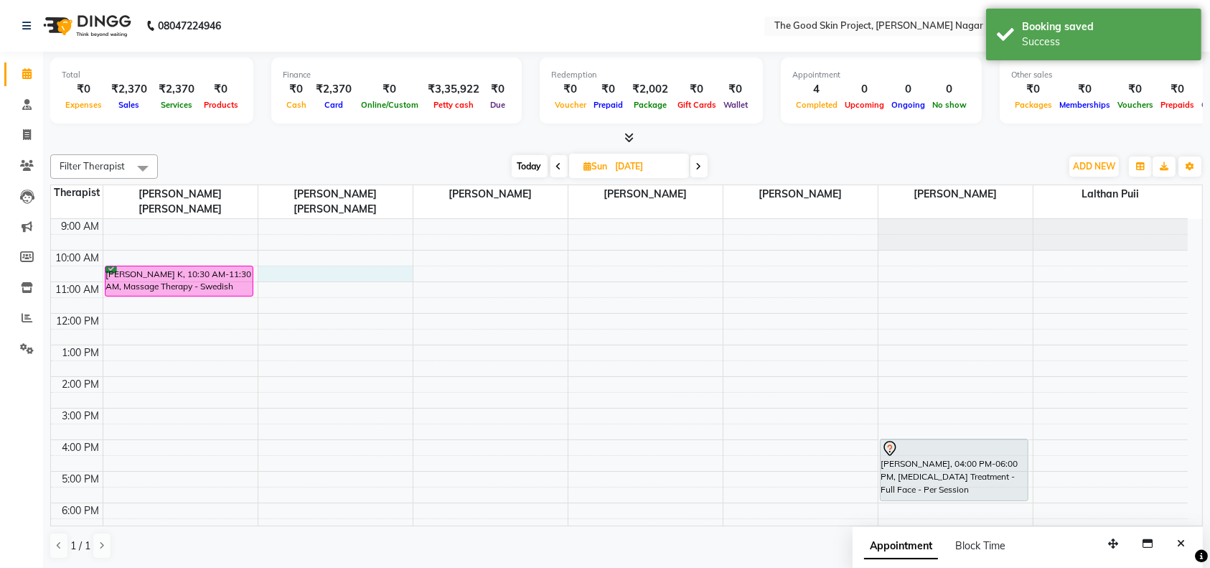
click at [308, 258] on div "9:00 AM 10:00 AM 11:00 AM 12:00 PM 1:00 PM 2:00 PM 3:00 PM 4:00 PM 5:00 PM 6:00…" at bounding box center [619, 392] width 1137 height 347
select select "45879"
select select "630"
select select "tentative"
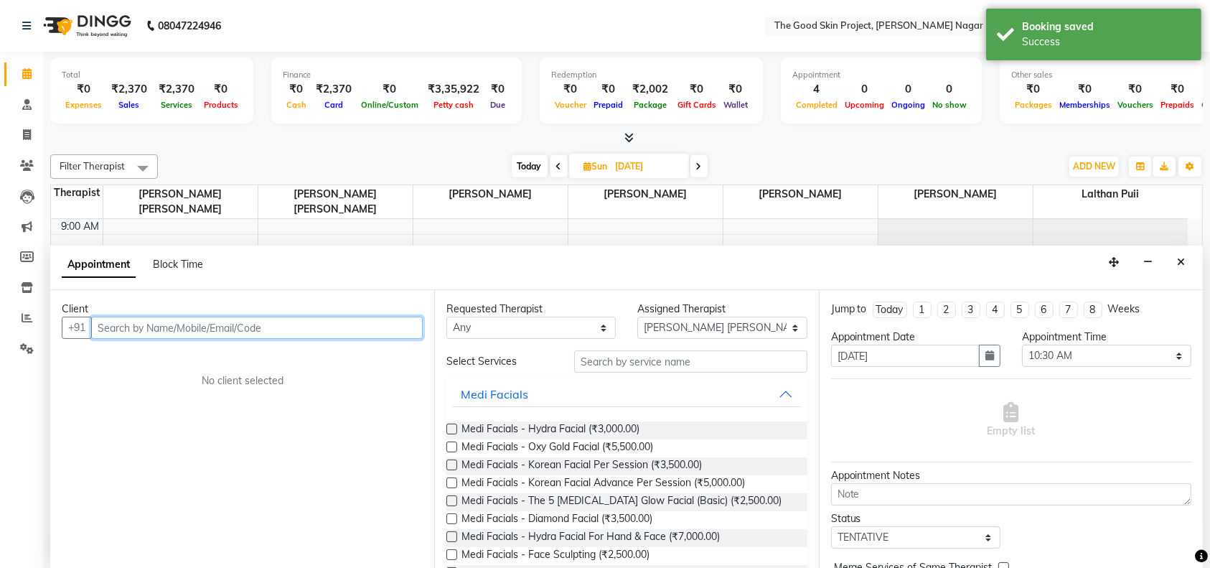
click at [375, 324] on input "text" at bounding box center [257, 328] width 332 height 22
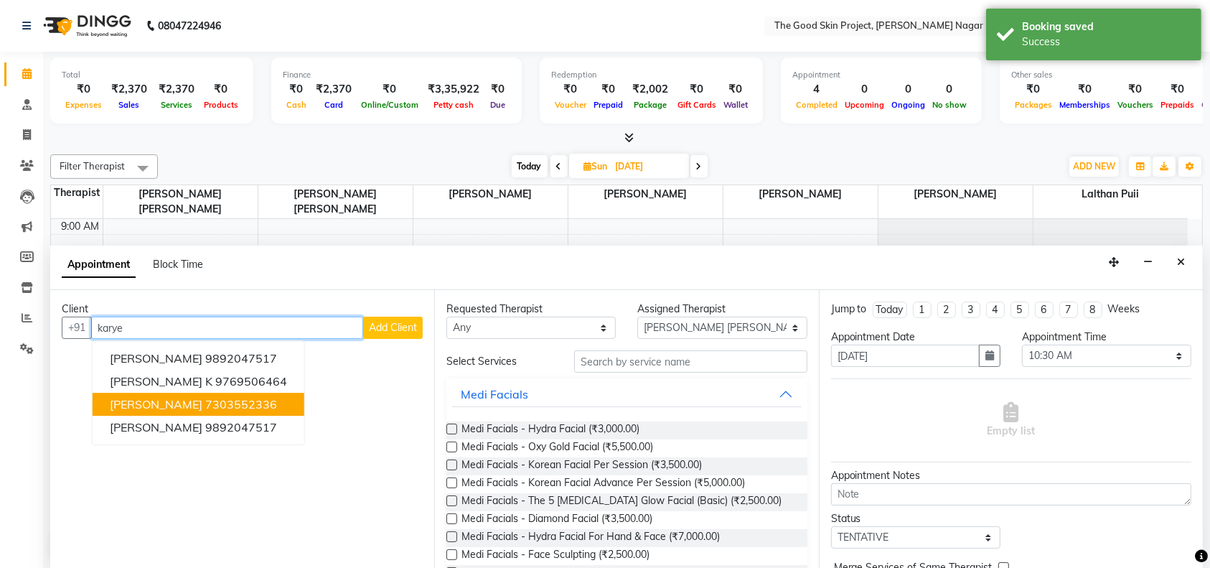
click at [201, 403] on span "[PERSON_NAME]" at bounding box center [156, 405] width 93 height 14
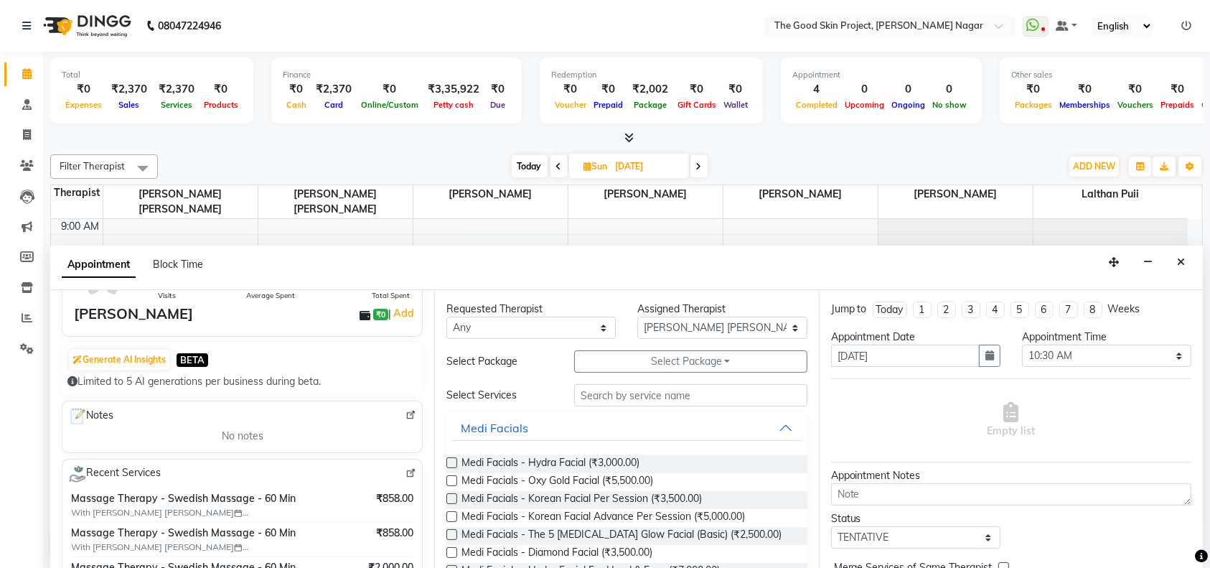
scroll to position [191, 0]
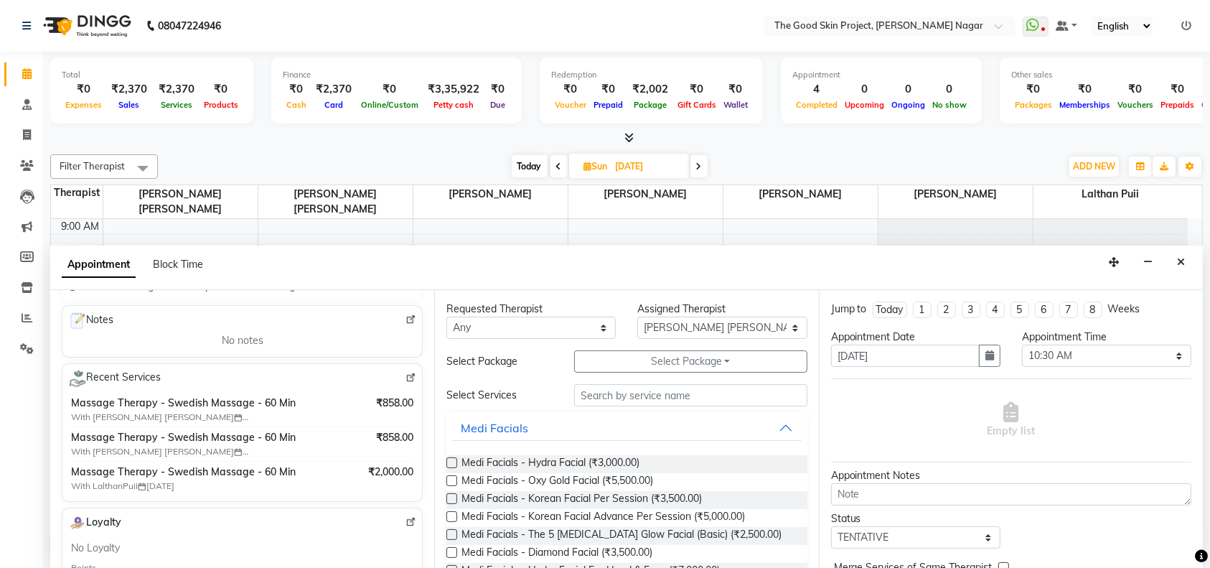
type input "7303552336"
click at [648, 399] on input "text" at bounding box center [690, 395] width 233 height 22
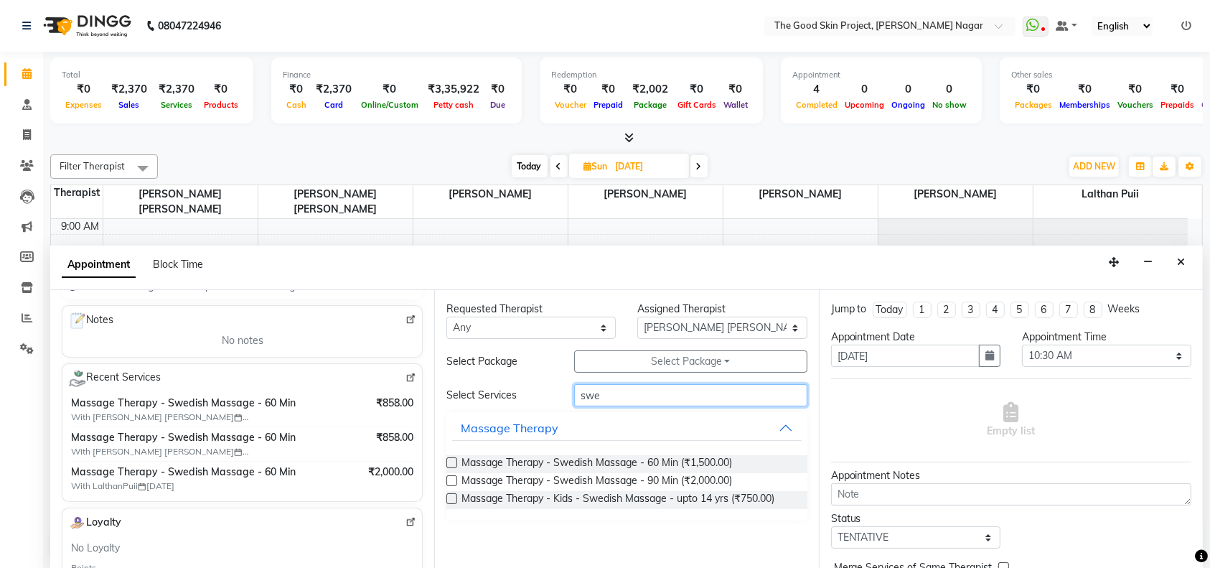
type input "swe"
click at [447, 457] on label at bounding box center [451, 462] width 11 height 11
click at [447, 459] on input "checkbox" at bounding box center [450, 463] width 9 height 9
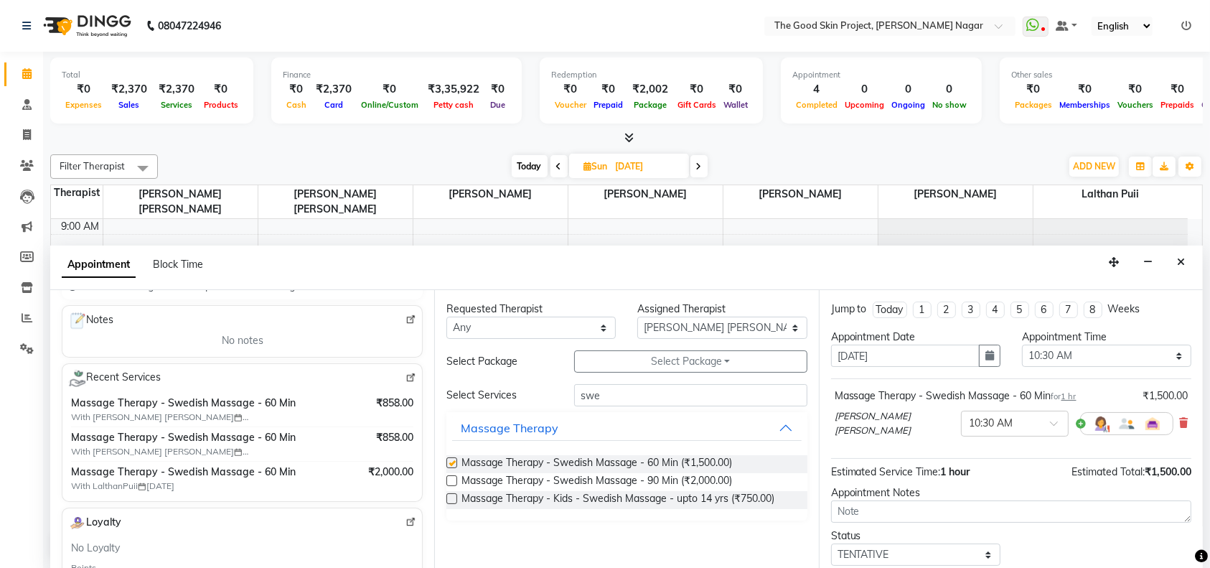
checkbox input "false"
click at [978, 546] on select "Select TENTATIVE CONFIRM UPCOMING" at bounding box center [915, 554] width 169 height 22
select select "confirm booking"
click at [831, 543] on select "Select TENTATIVE CONFIRM UPCOMING" at bounding box center [915, 554] width 169 height 22
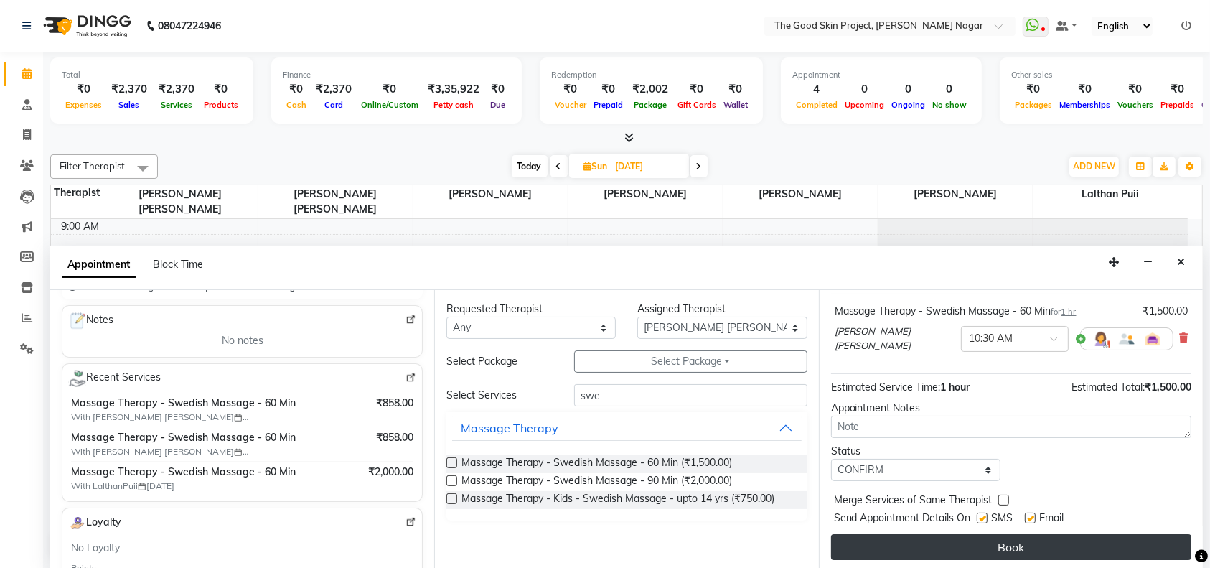
click at [991, 541] on button "Book" at bounding box center [1011, 547] width 360 height 26
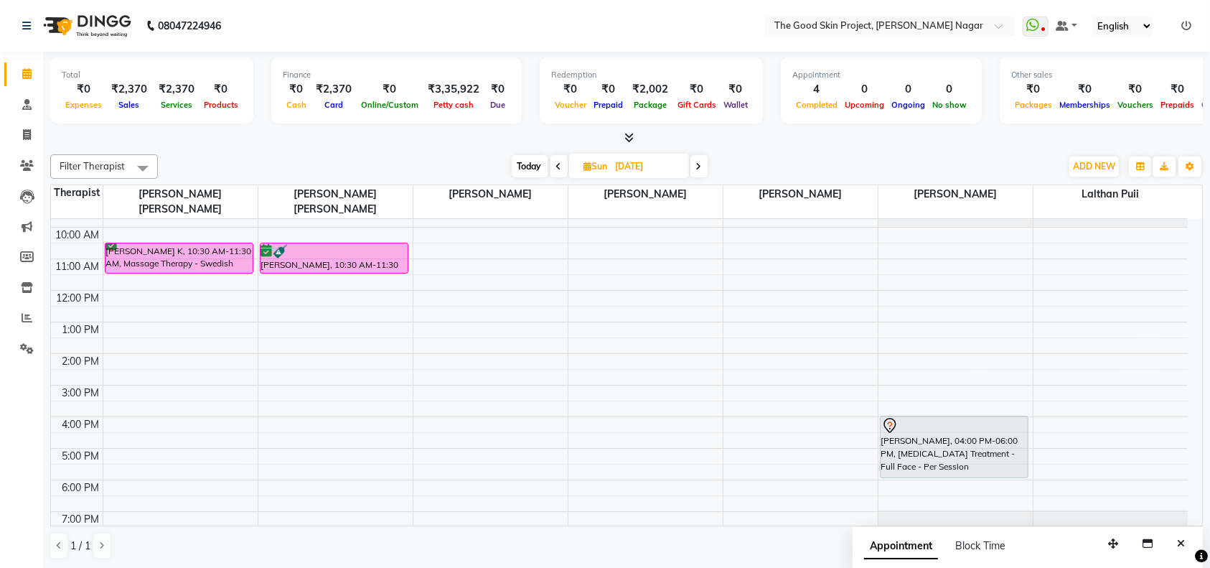
scroll to position [0, 0]
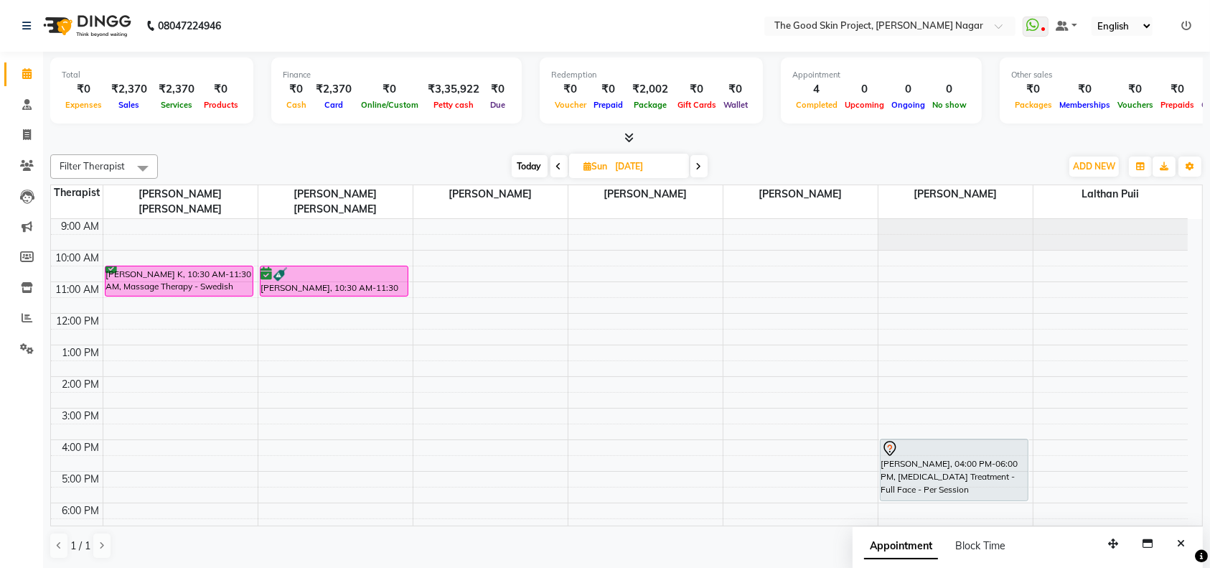
click at [607, 166] on span "Sun" at bounding box center [596, 166] width 31 height 11
select select "9"
select select "2025"
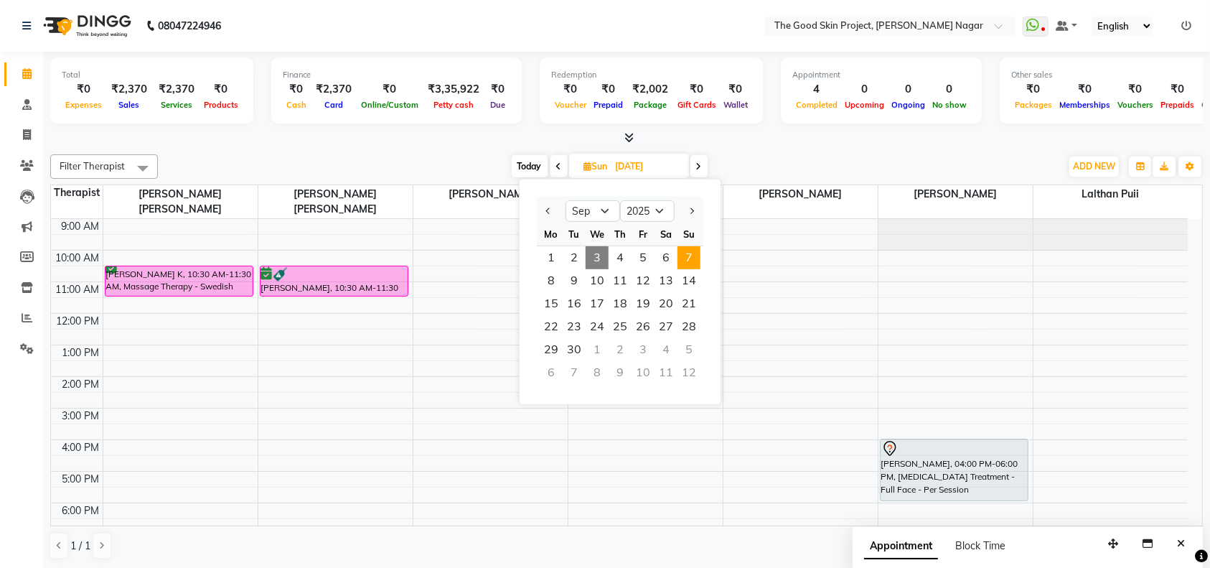
click at [592, 249] on span "3" at bounding box center [597, 257] width 23 height 23
type input "[DATE]"
